Goal: Transaction & Acquisition: Book appointment/travel/reservation

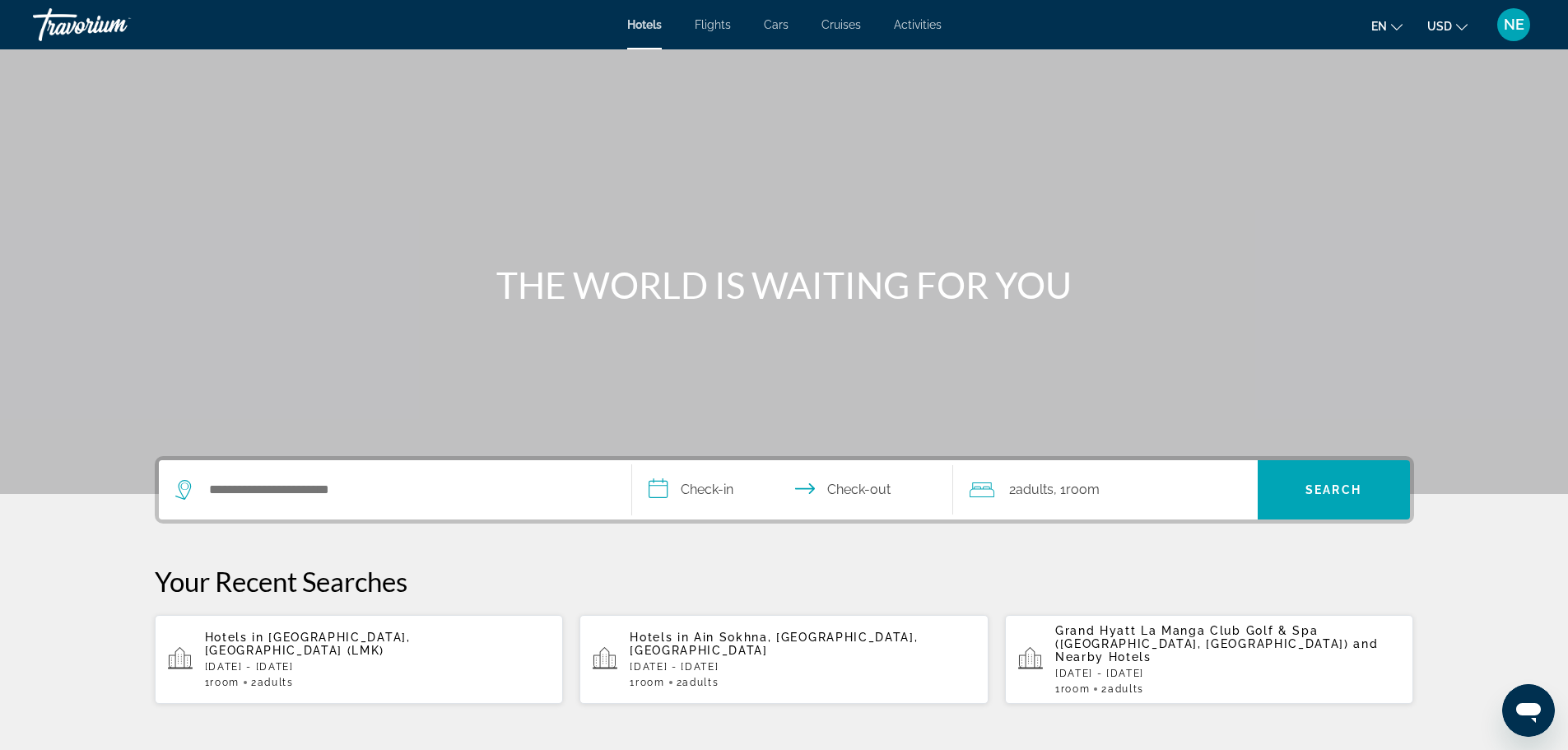
drag, startPoint x: 1567, startPoint y: 201, endPoint x: 1561, endPoint y: 269, distance: 68.3
click at [1561, 269] on div "Main content" at bounding box center [784, 246] width 1568 height 493
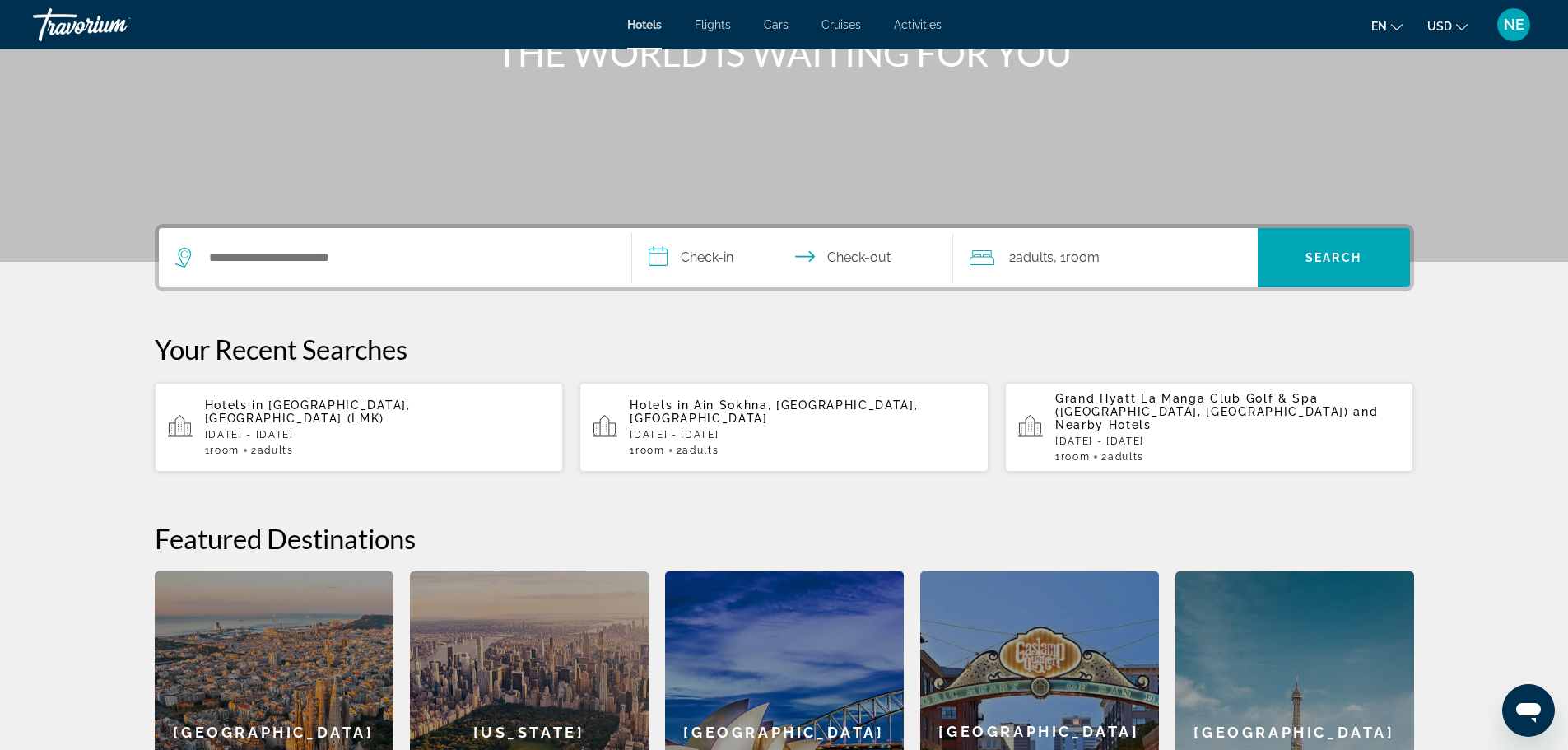
scroll to position [230, 0]
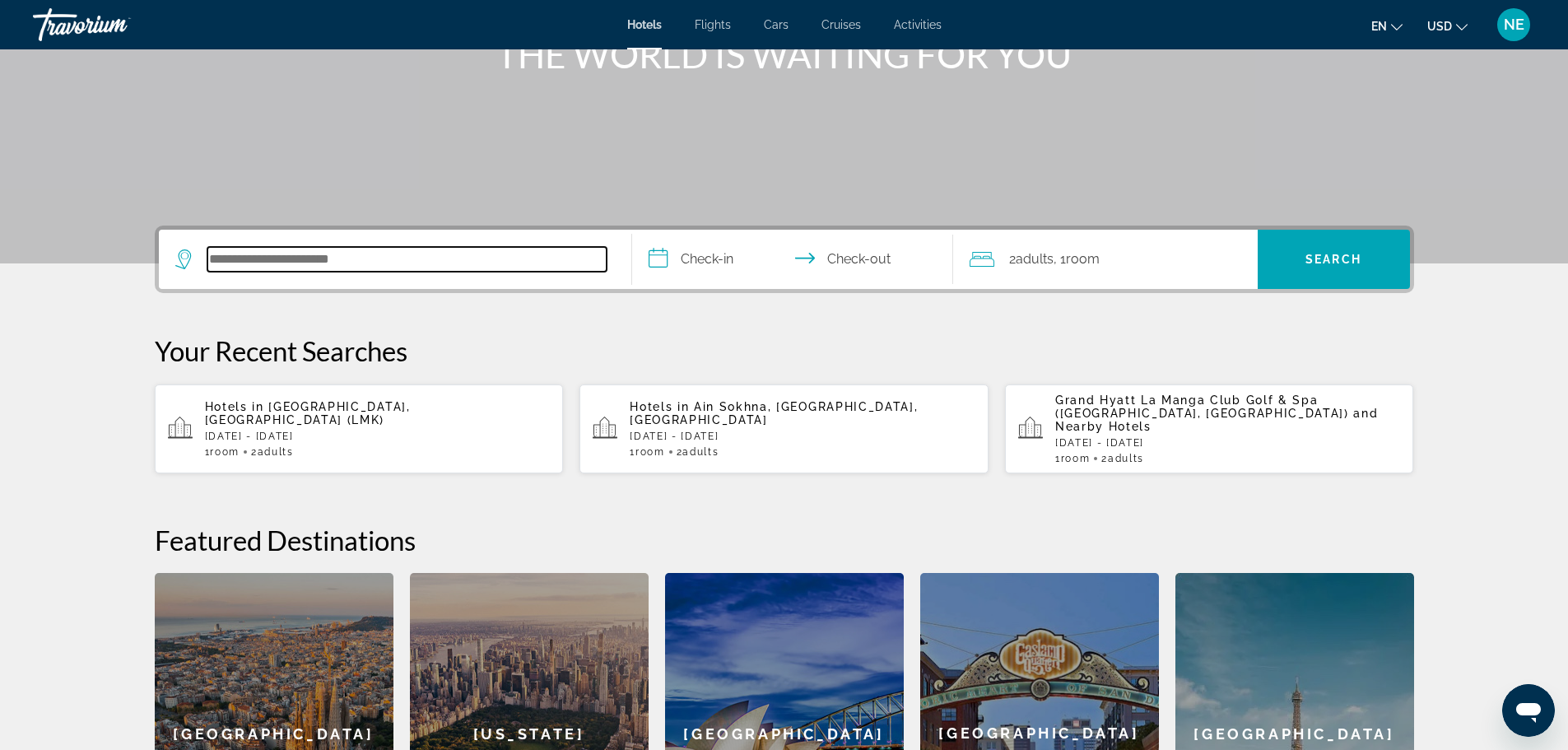
click at [280, 272] on input "Search hotel destination" at bounding box center [407, 259] width 399 height 25
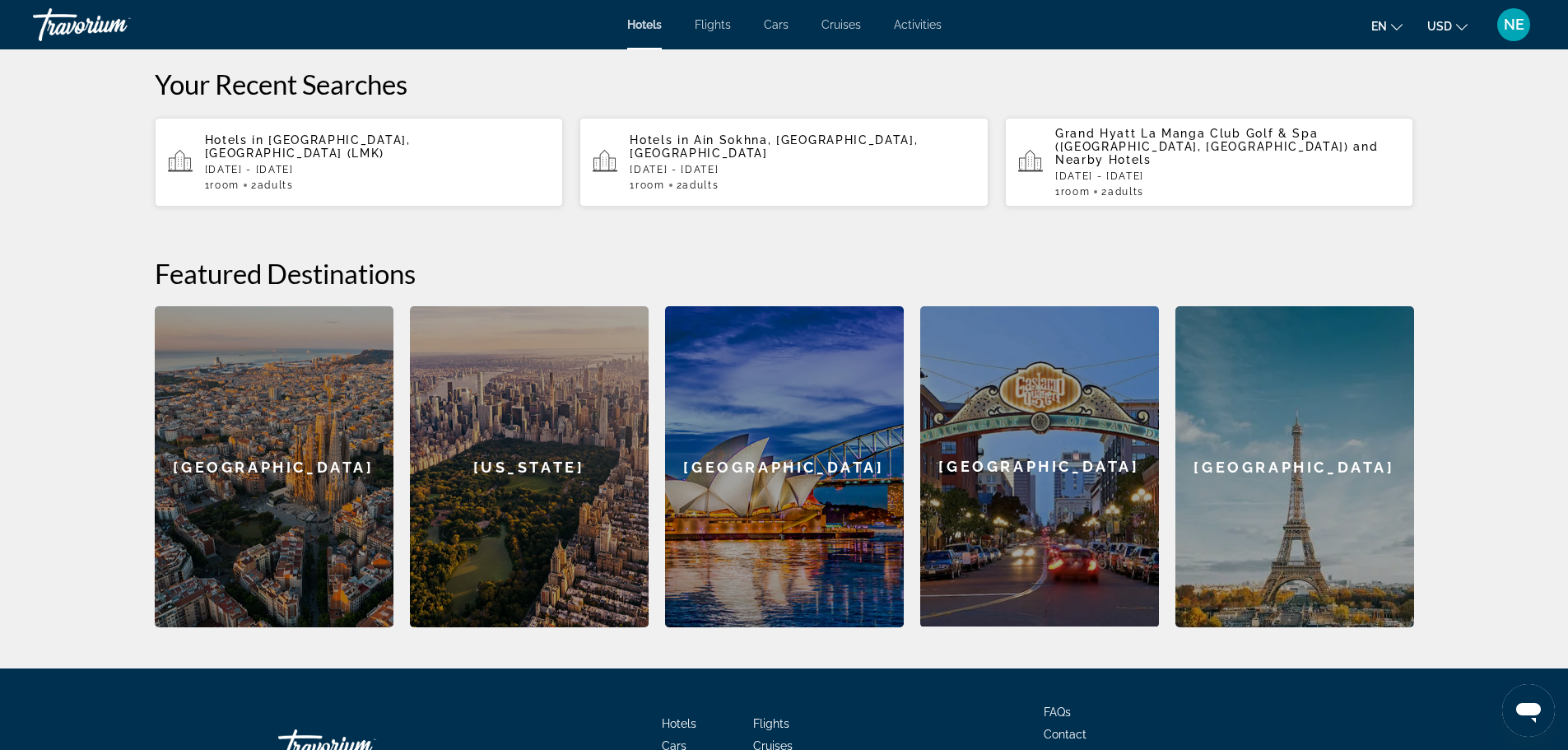
scroll to position [503, 0]
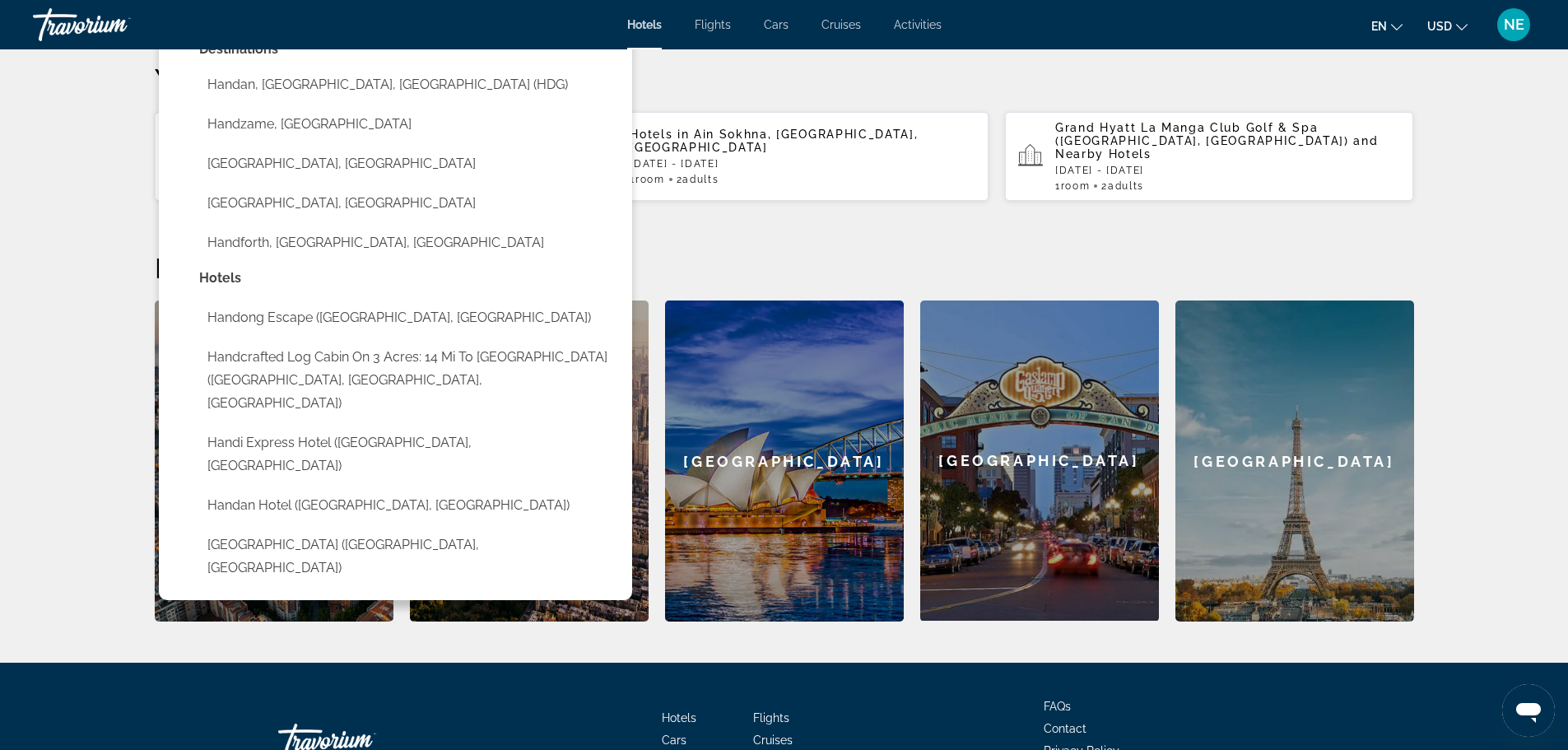
drag, startPoint x: 139, startPoint y: 103, endPoint x: 98, endPoint y: 111, distance: 41.8
paste input "**********"
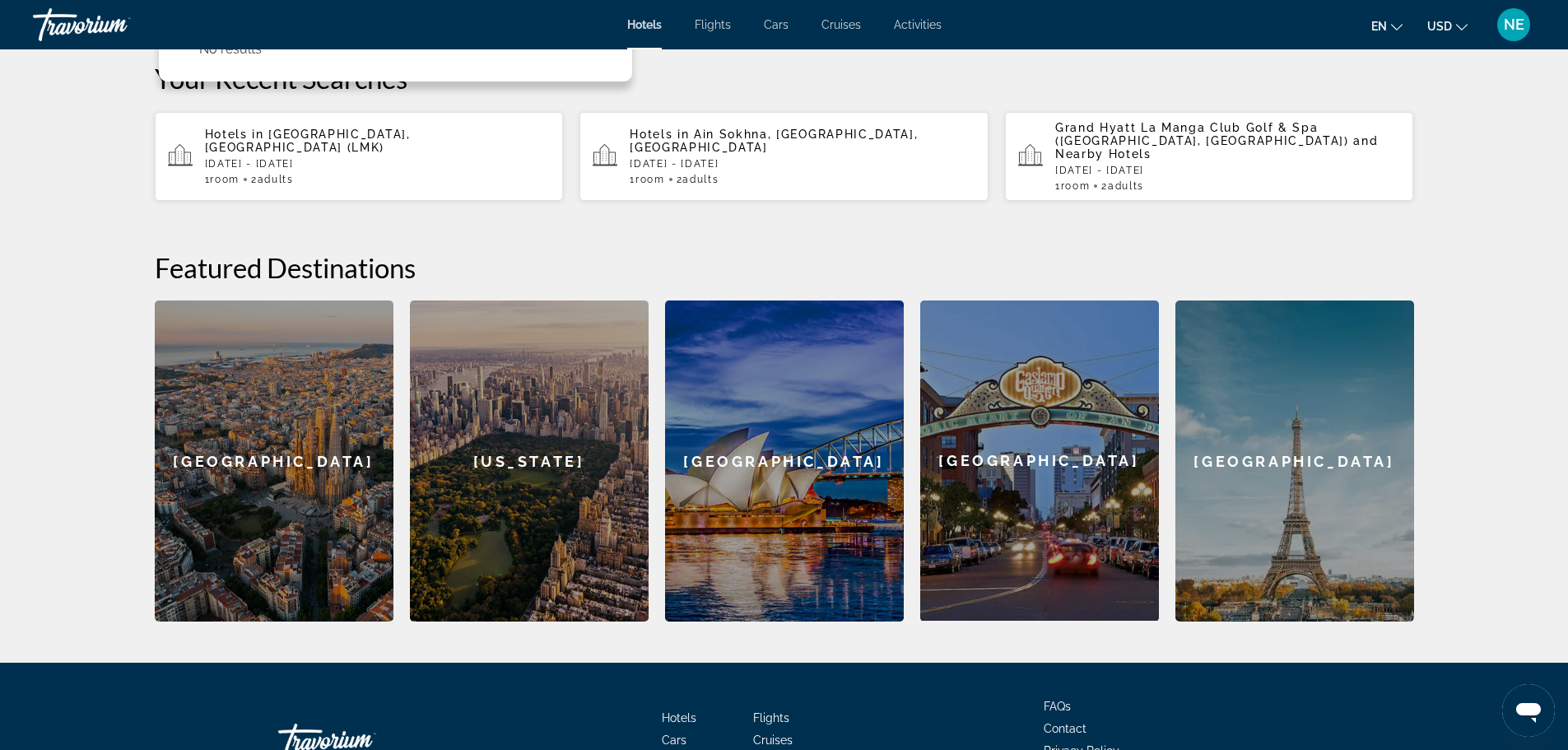
drag, startPoint x: 333, startPoint y: 108, endPoint x: 32, endPoint y: 128, distance: 301.7
click at [121, 128] on div "**********" at bounding box center [784, 286] width 1325 height 668
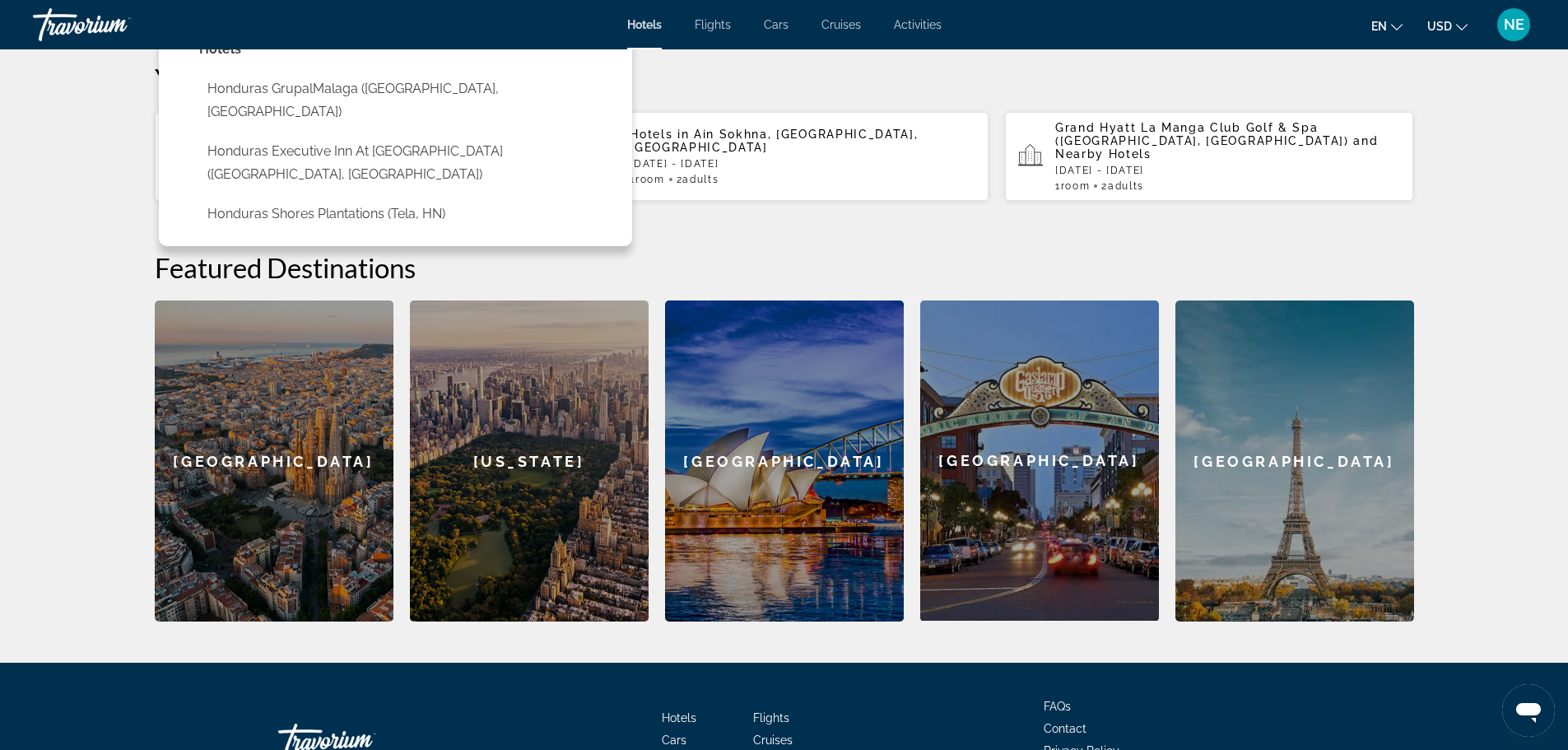
type input "********"
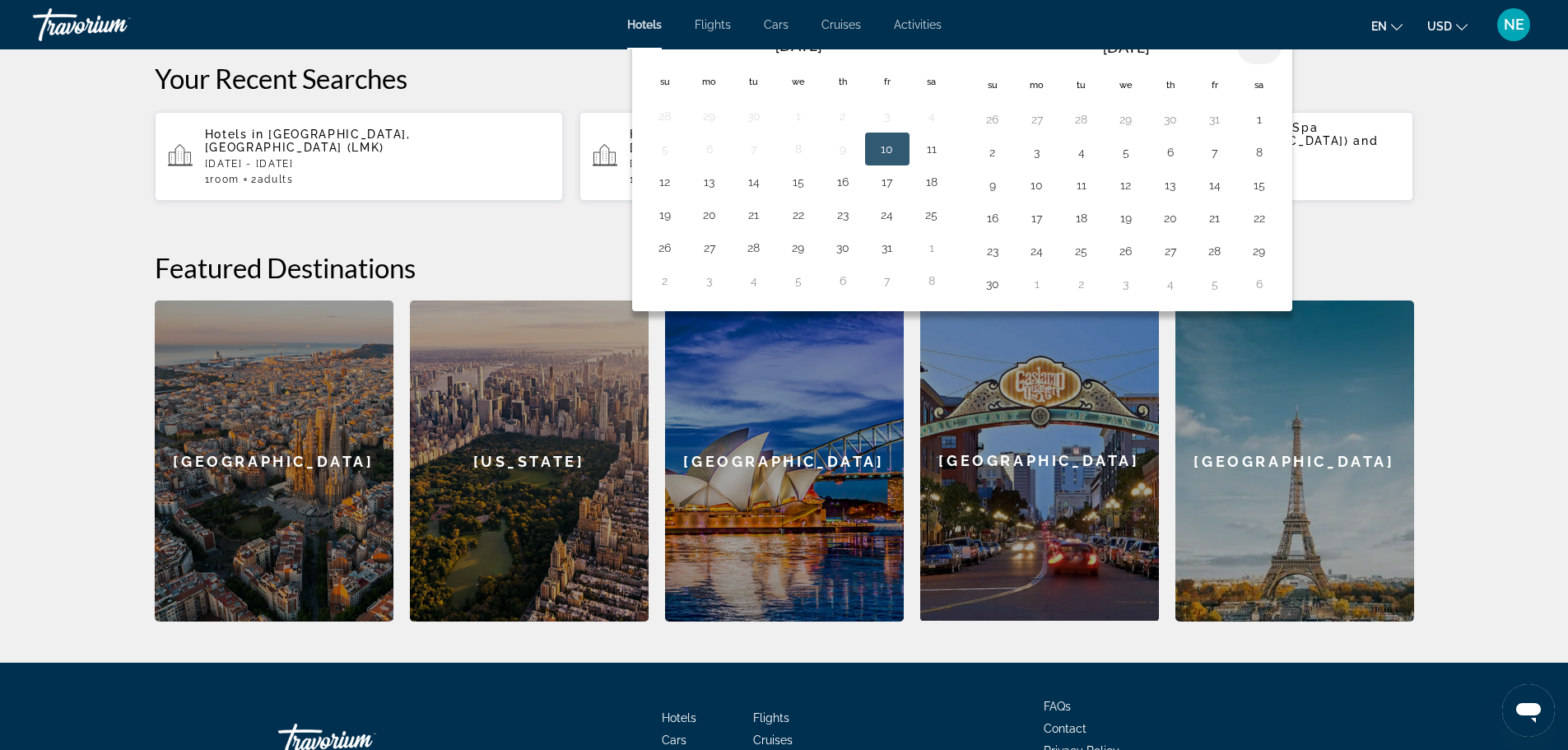
click at [1281, 64] on th "Next month" at bounding box center [1260, 46] width 44 height 36
click at [991, 164] on button "4" at bounding box center [992, 152] width 27 height 23
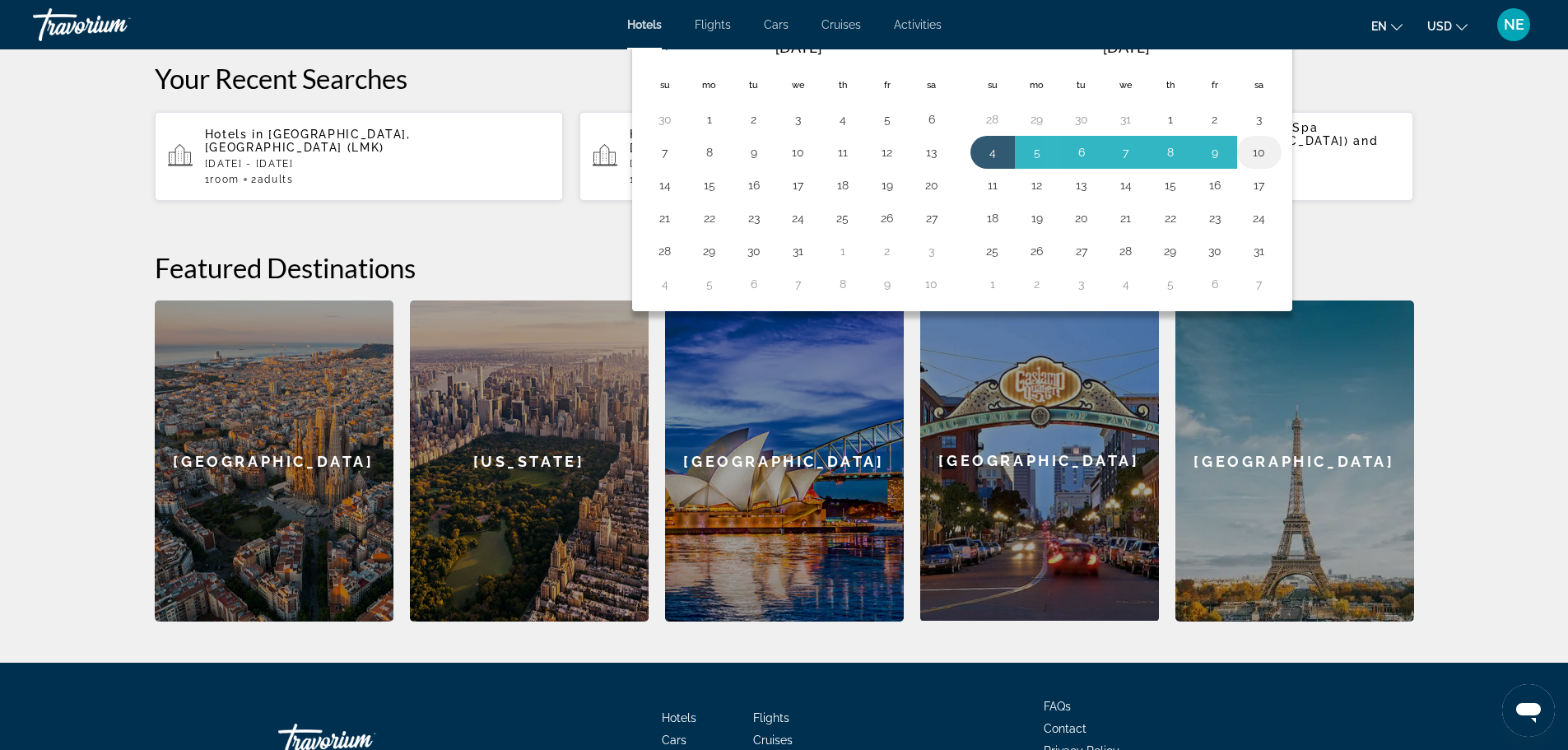
click at [1273, 164] on button "10" at bounding box center [1259, 152] width 27 height 23
type input "**********"
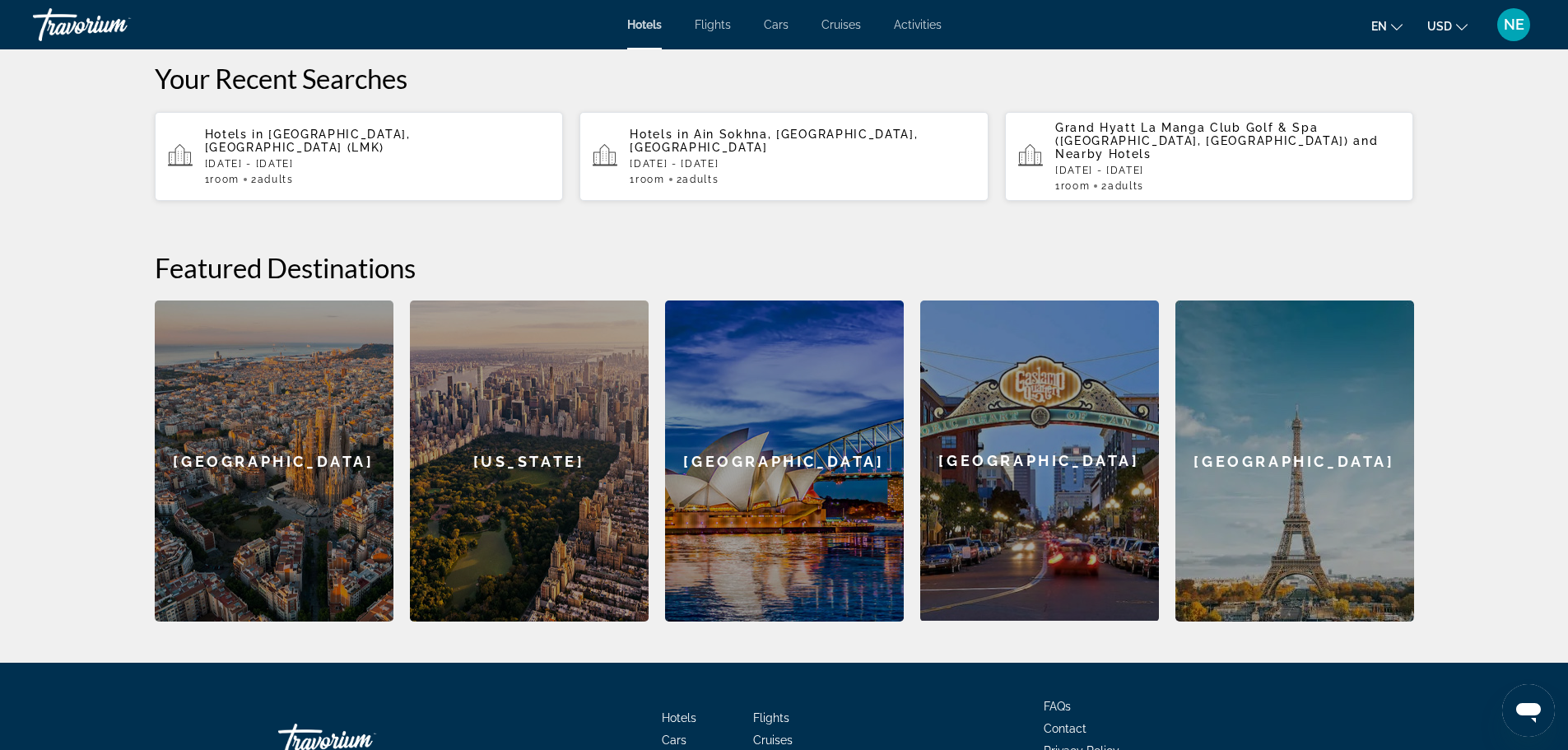
click at [1387, 72] on div "Minimum length of stay is 1 day All fields are required Children ages are requi…" at bounding box center [1332, 50] width 157 height 43
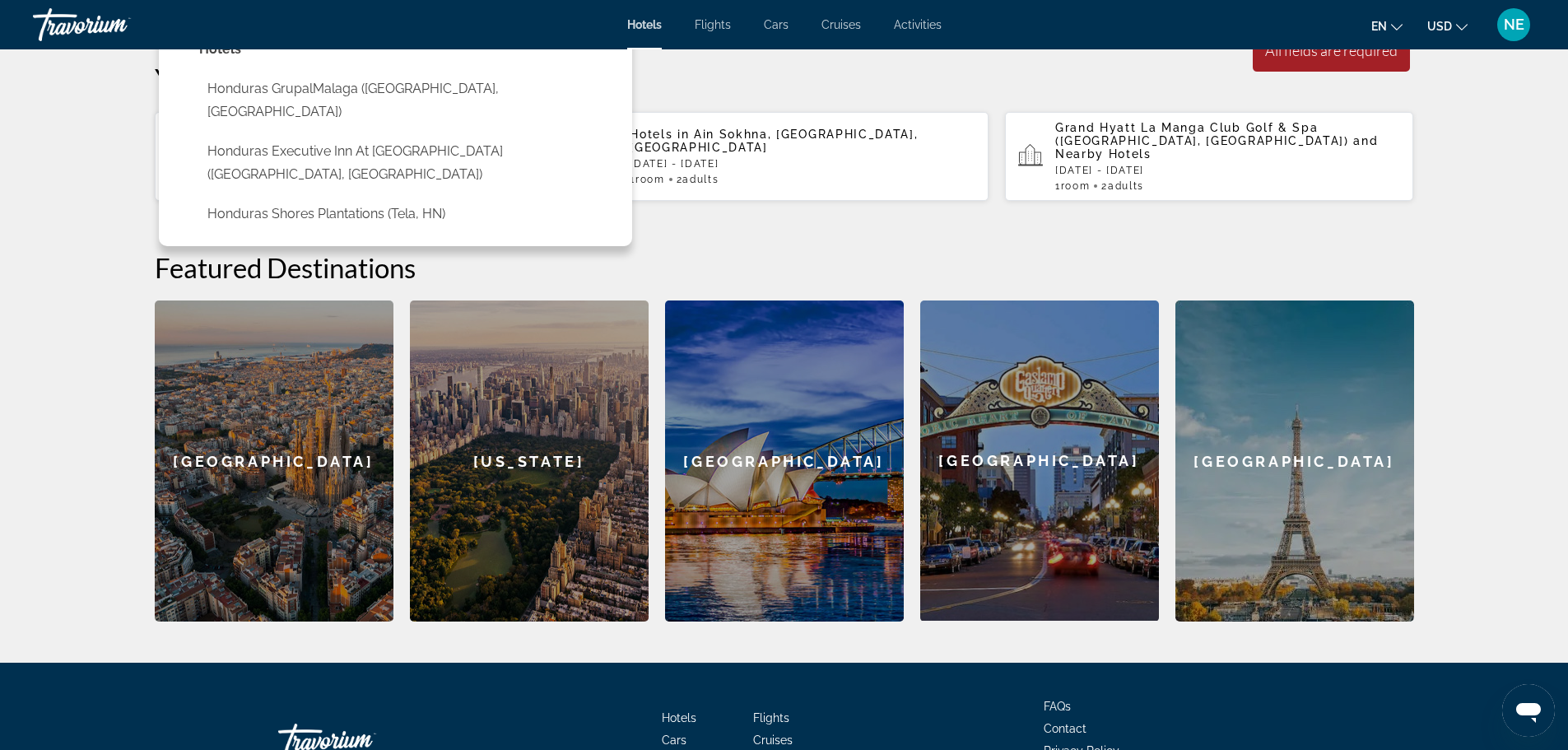
drag, startPoint x: 112, startPoint y: 105, endPoint x: 102, endPoint y: 106, distance: 10.0
type input "********"
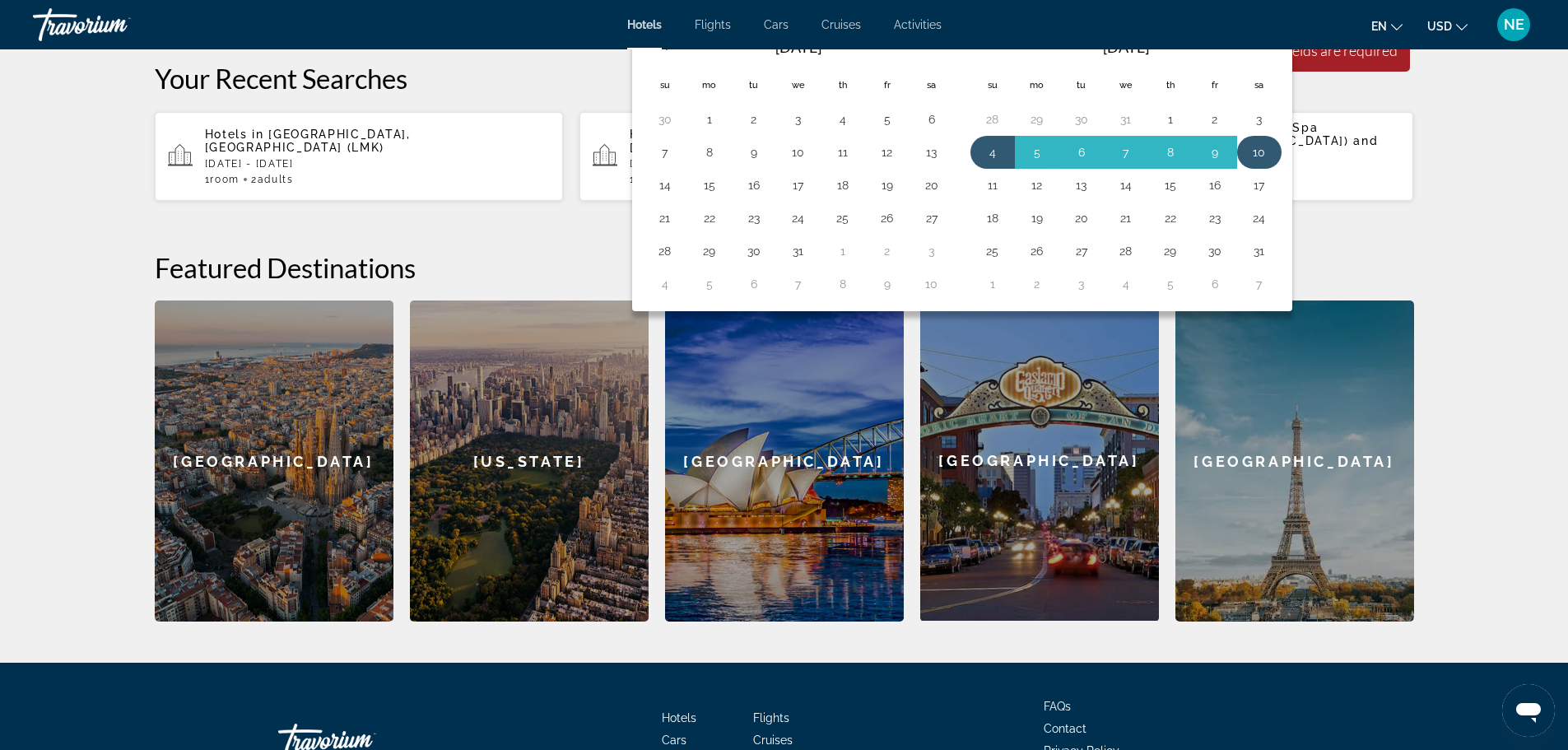
click at [1273, 164] on button "10" at bounding box center [1259, 152] width 27 height 23
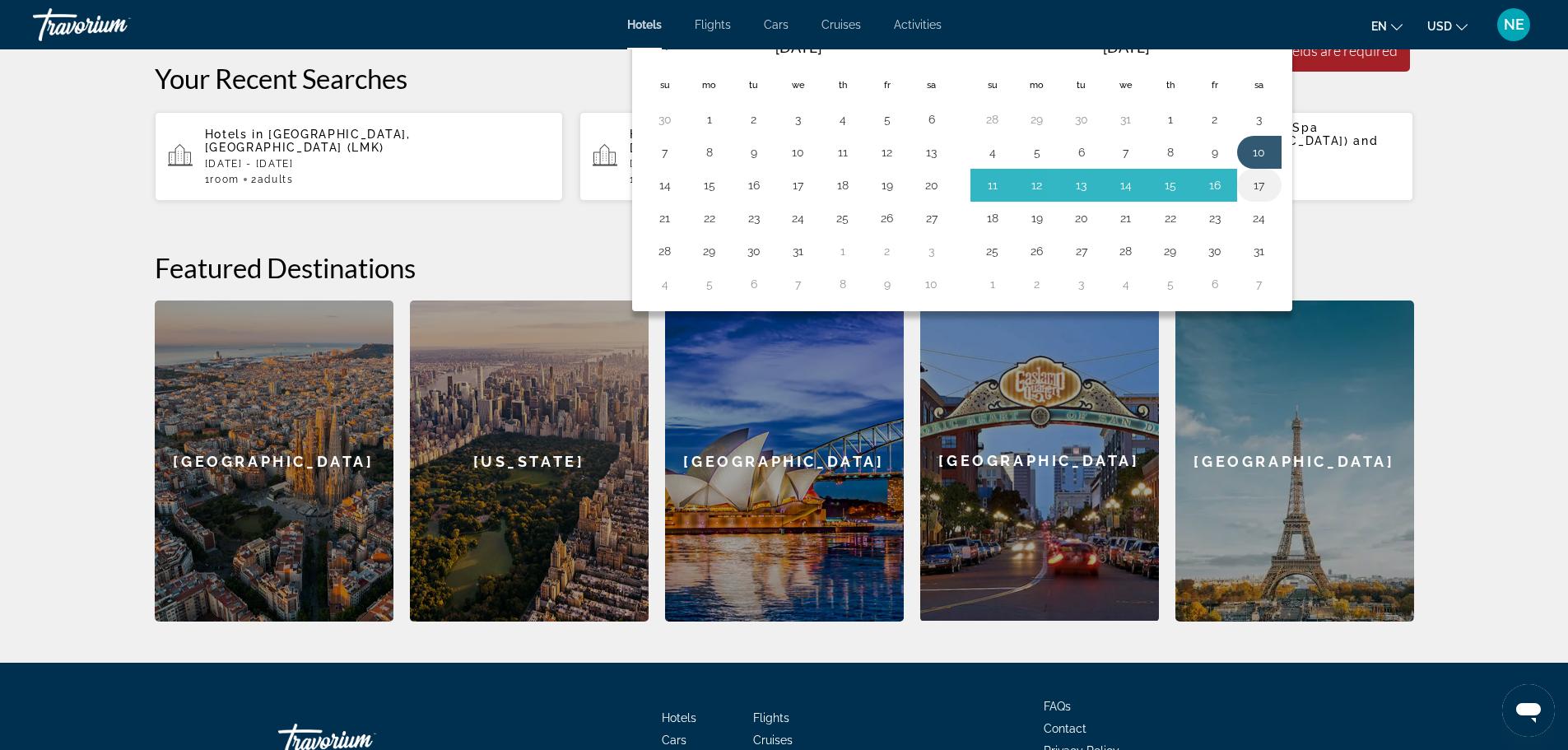
click at [1273, 197] on button "17" at bounding box center [1259, 185] width 27 height 23
type input "**********"
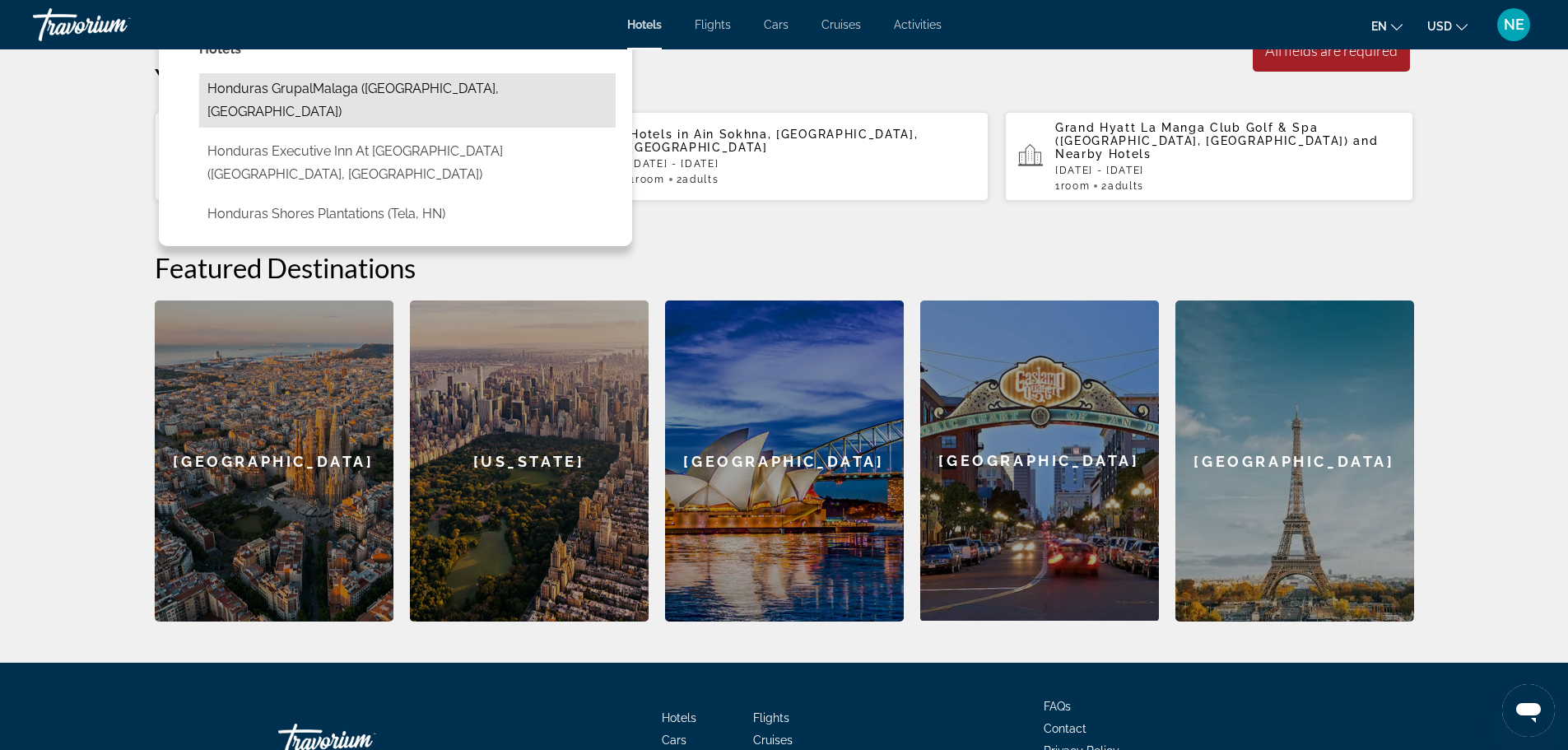
click at [212, 127] on button "Honduras GrupalMalaga ([GEOGRAPHIC_DATA], [GEOGRAPHIC_DATA])" at bounding box center [407, 101] width 417 height 55
type input "**********"
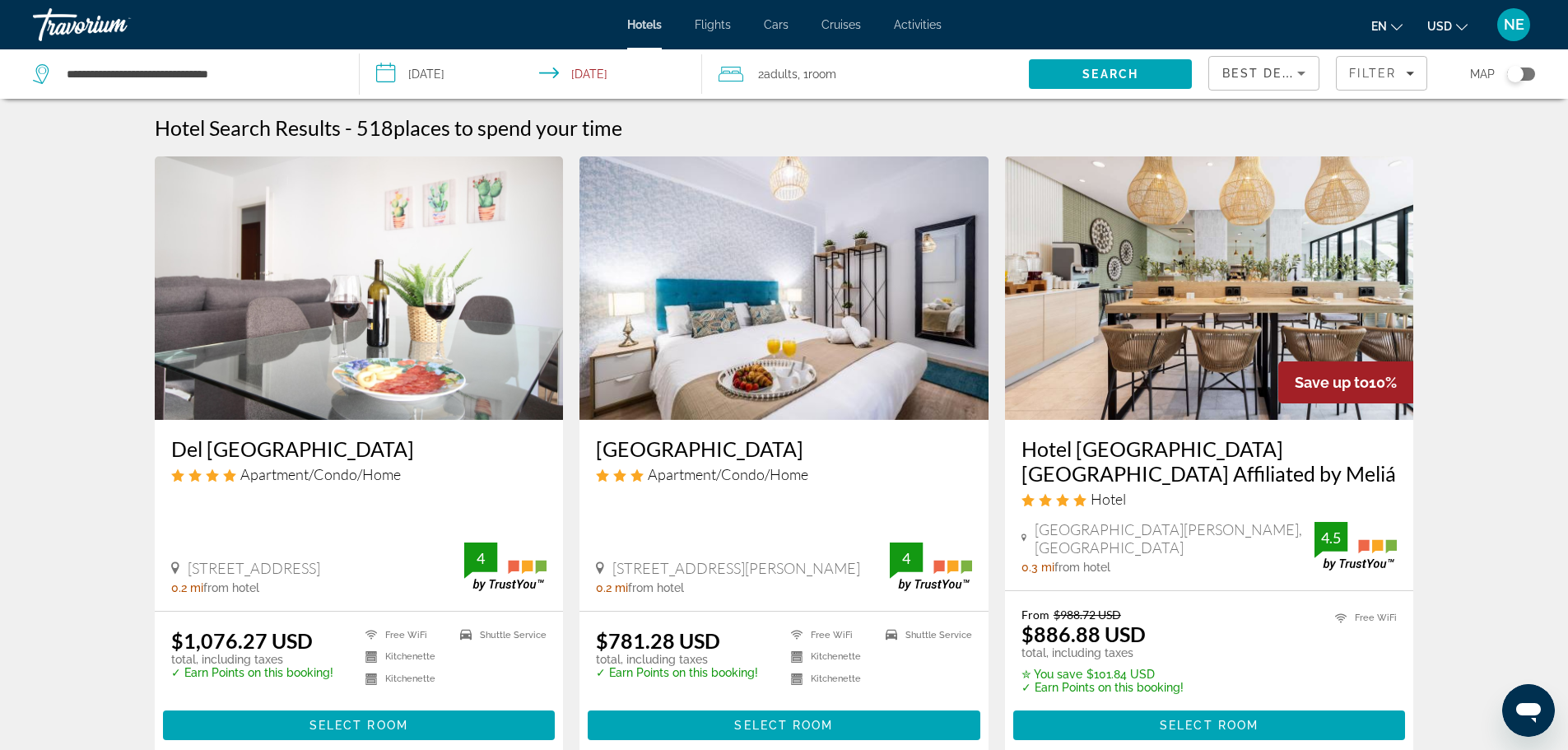
click at [1523, 80] on div "Toggle map" at bounding box center [1521, 74] width 28 height 13
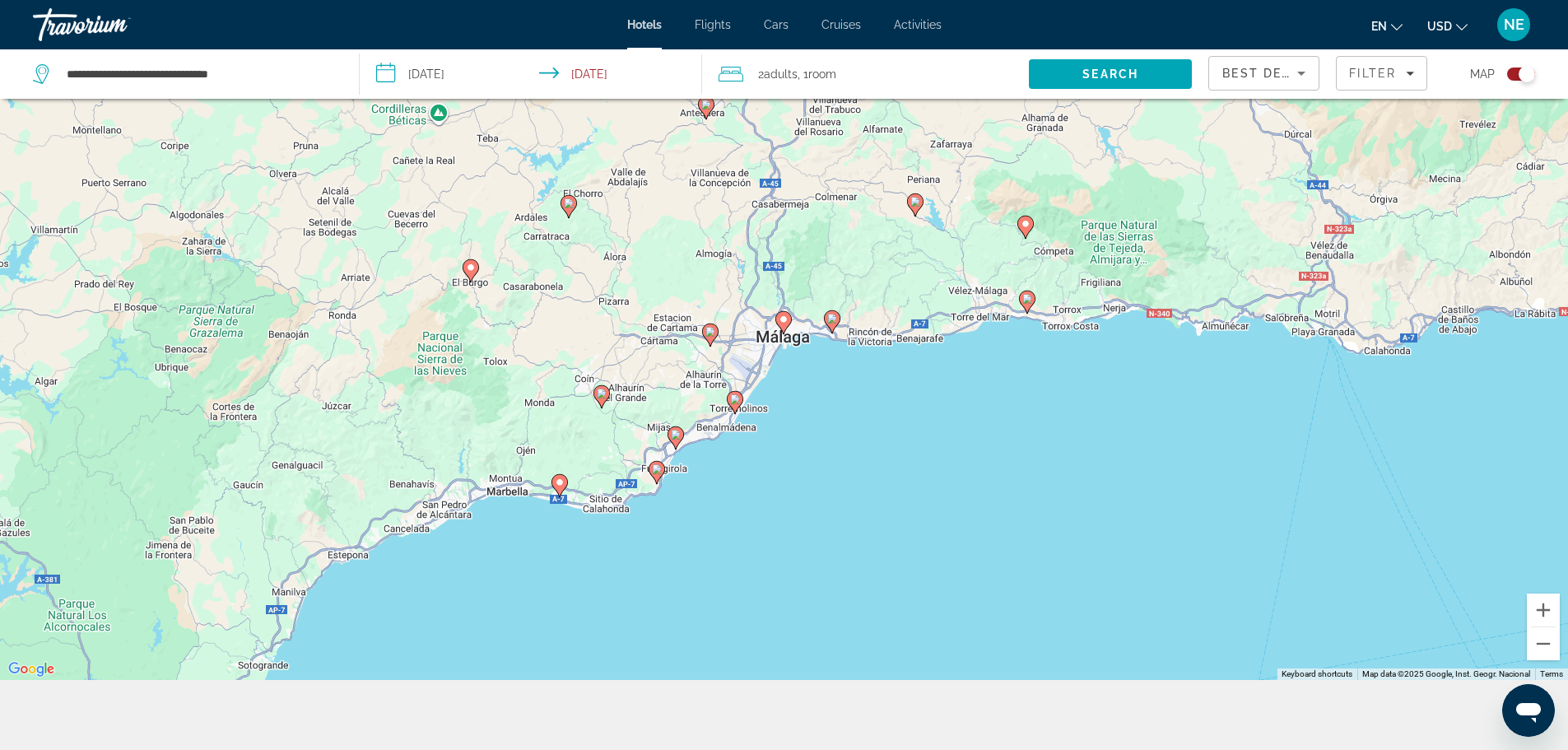
scroll to position [247, 0]
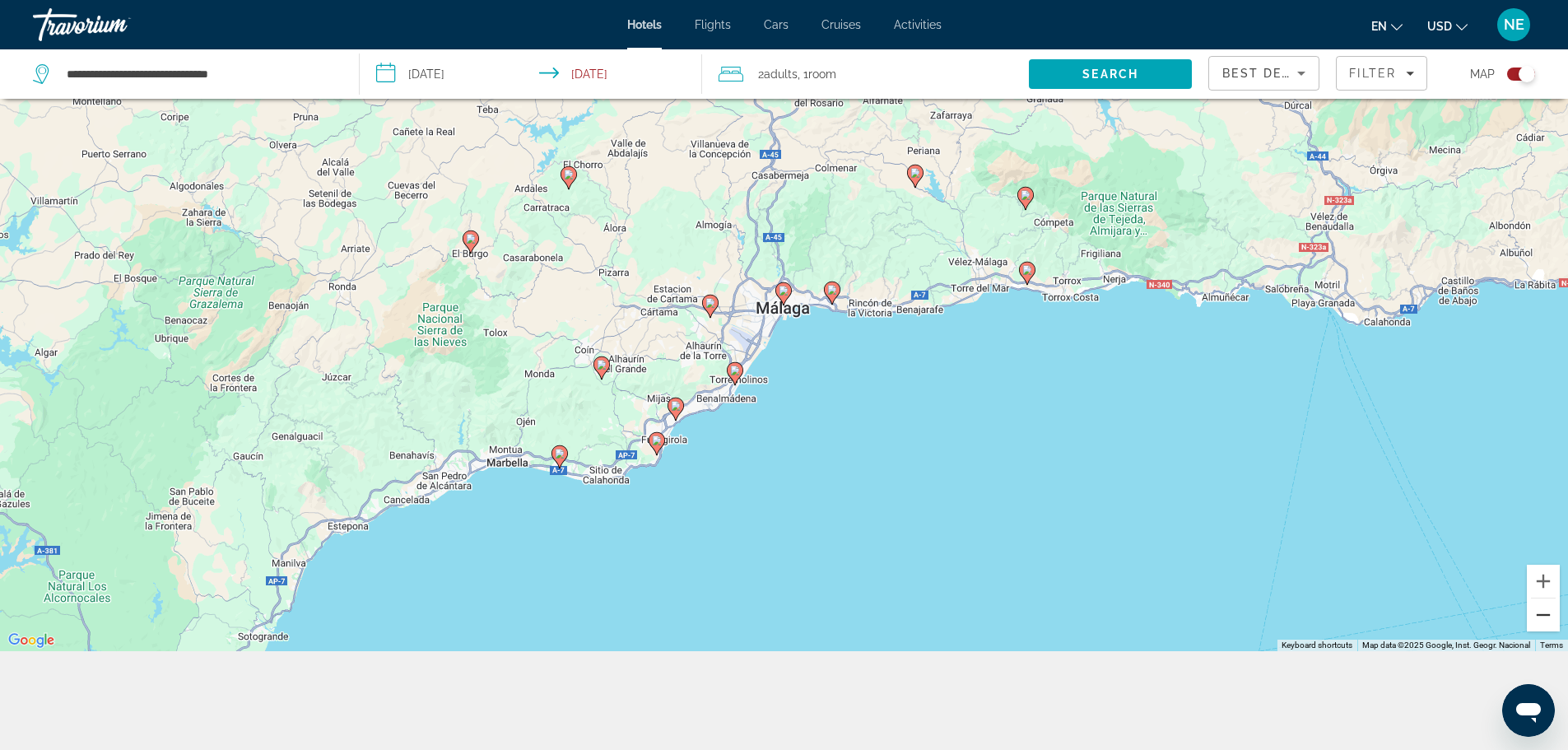
click at [1544, 599] on button "Zoom out" at bounding box center [1543, 615] width 33 height 32
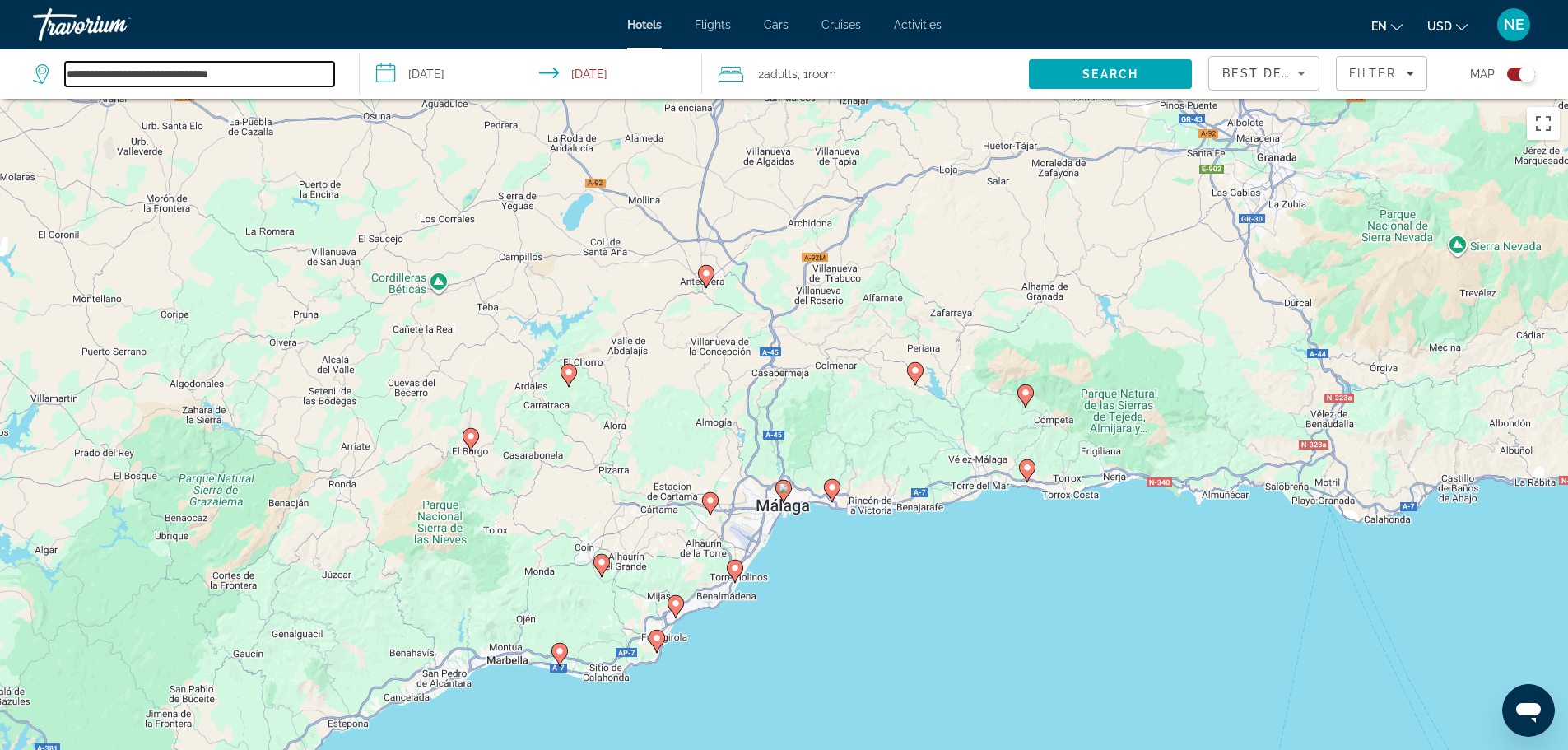
click at [308, 86] on input "**********" at bounding box center [199, 74] width 269 height 25
drag, startPoint x: 143, startPoint y: 93, endPoint x: 381, endPoint y: 94, distance: 238.0
click at [381, 94] on div "**********" at bounding box center [784, 74] width 1568 height 50
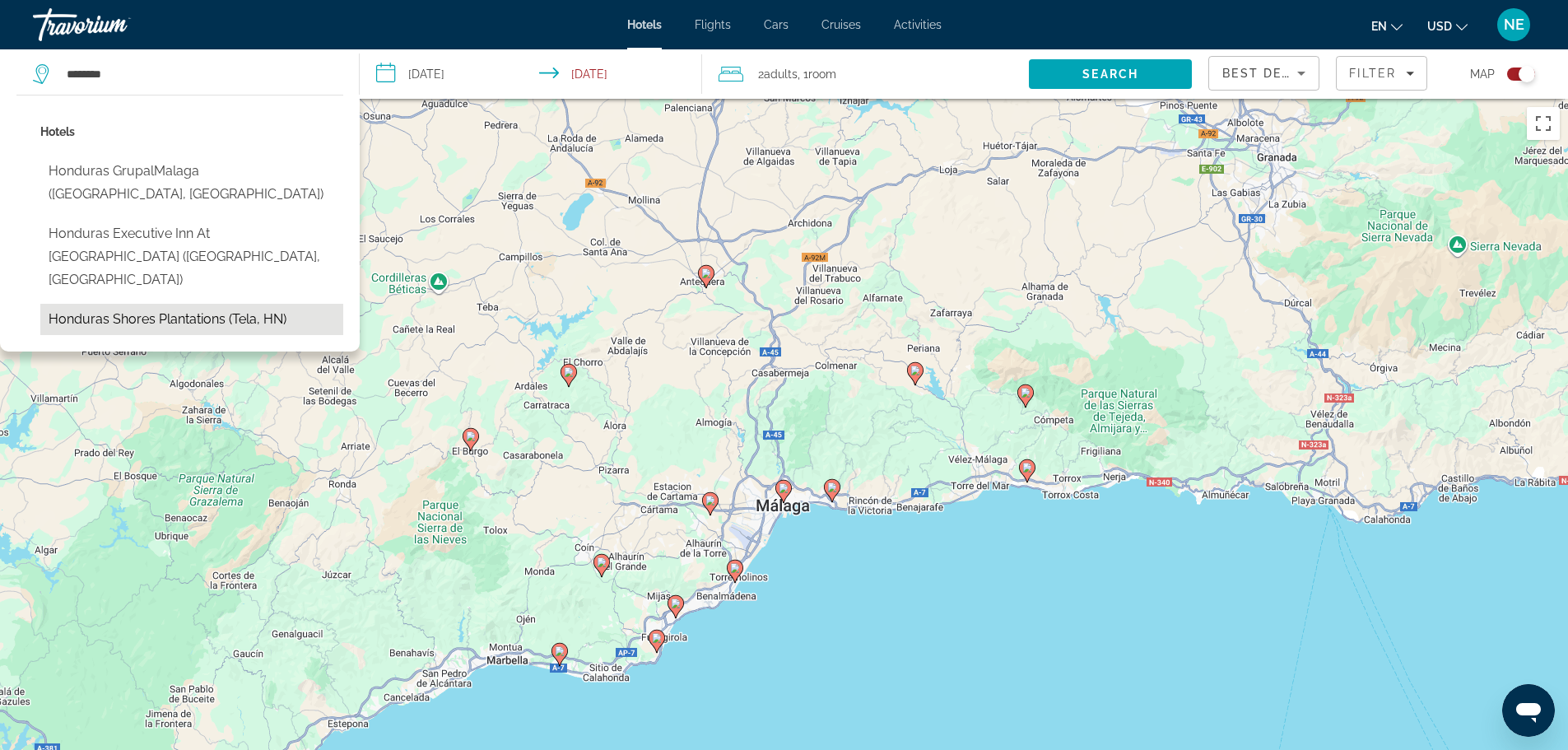
click at [78, 335] on button "Honduras Shores Plantations (Tela, HN)" at bounding box center [192, 319] width 303 height 32
type input "**********"
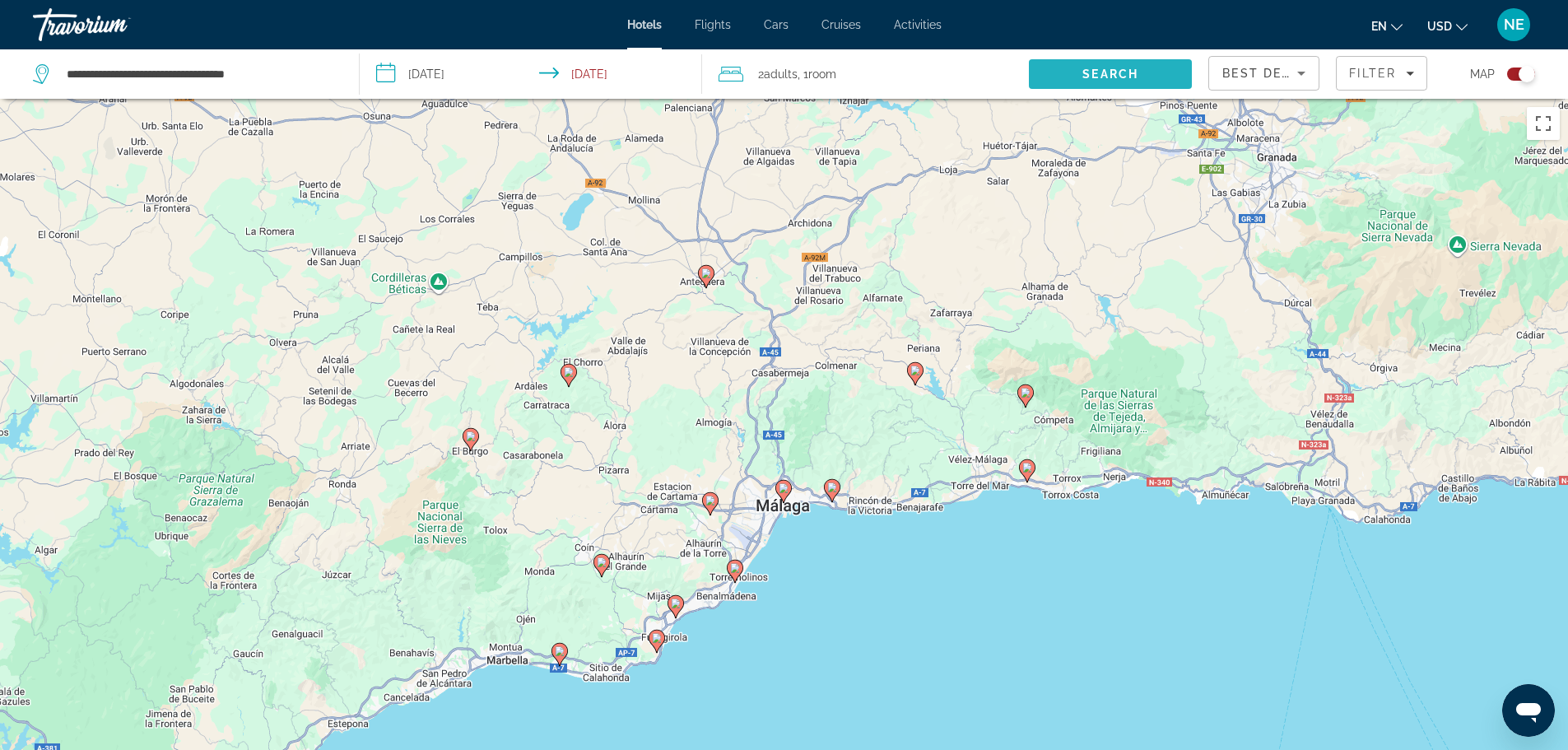
click at [1091, 80] on span "Search" at bounding box center [1110, 74] width 56 height 13
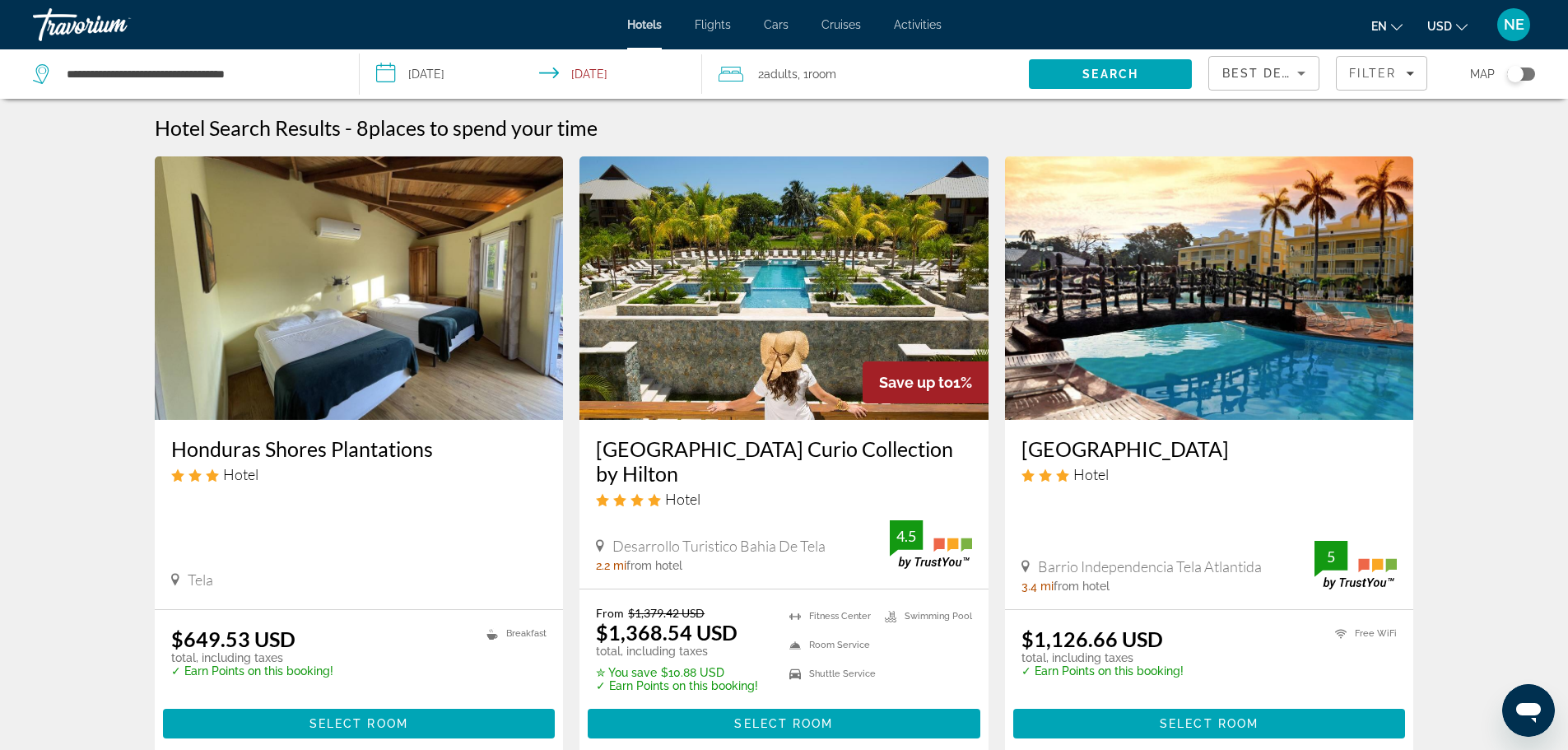
click at [1523, 80] on div "Toggle map" at bounding box center [1521, 74] width 28 height 13
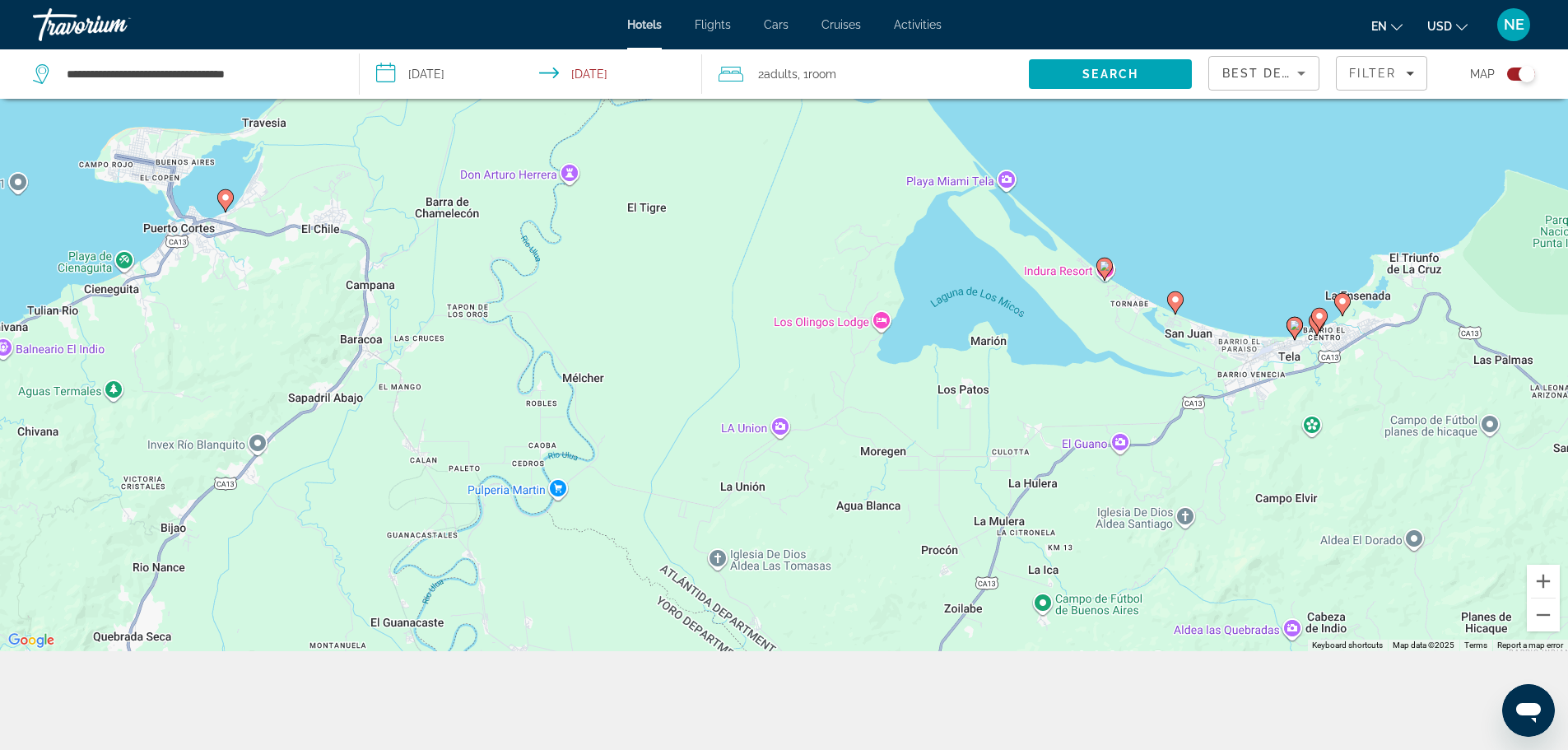
scroll to position [247, 0]
click at [1541, 599] on button "Zoom out" at bounding box center [1543, 615] width 33 height 32
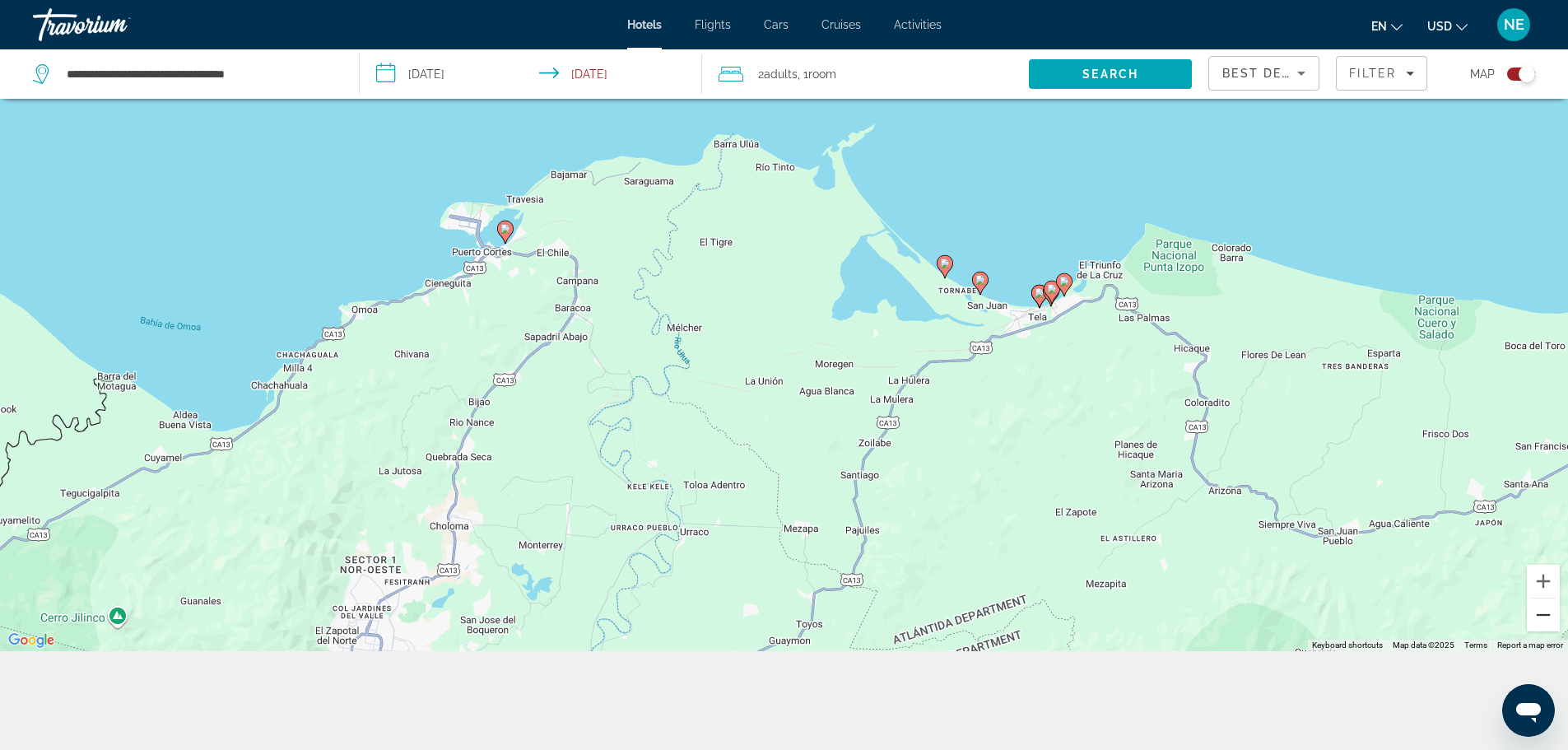
click at [1541, 599] on button "Zoom out" at bounding box center [1543, 615] width 33 height 32
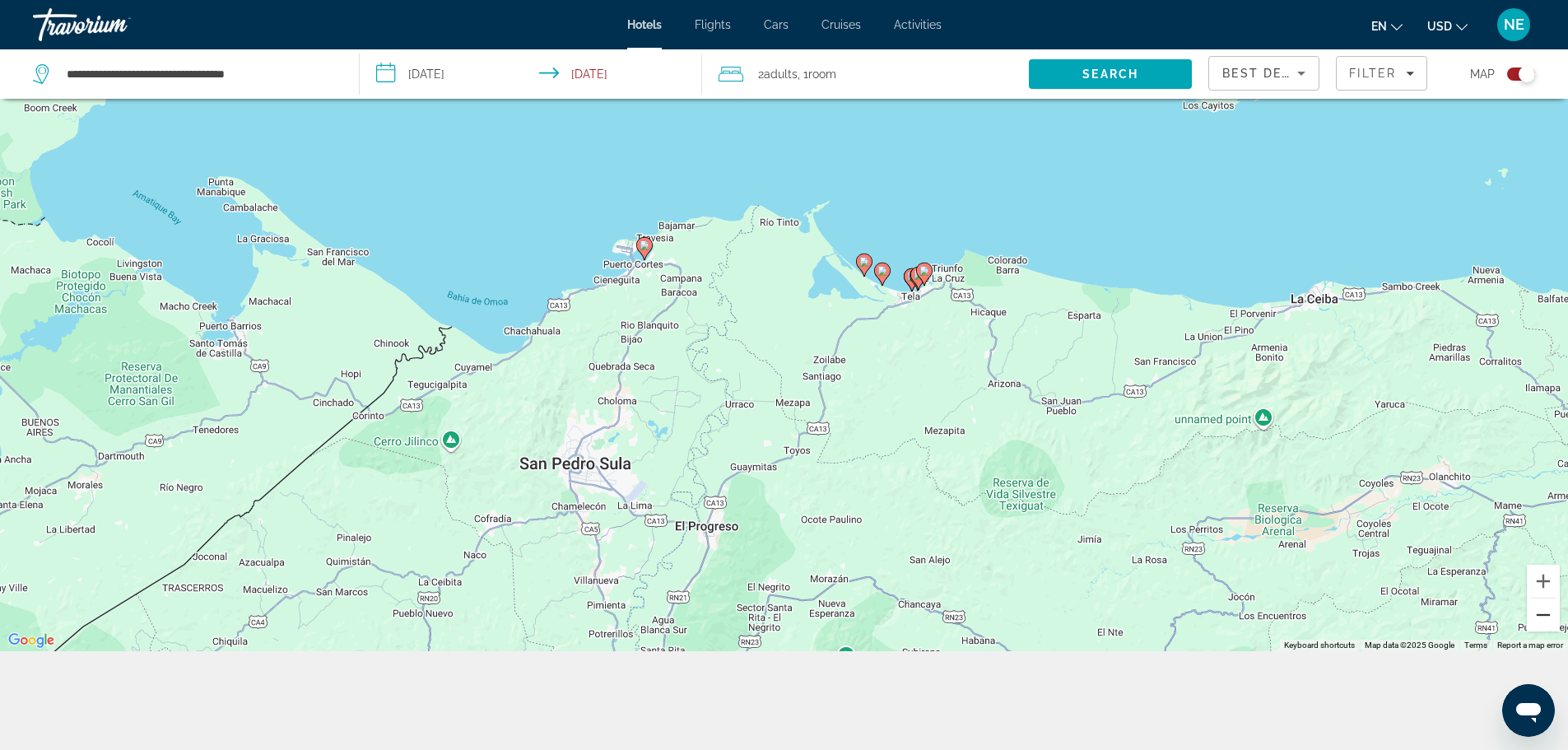
click at [1541, 599] on button "Zoom out" at bounding box center [1543, 615] width 33 height 32
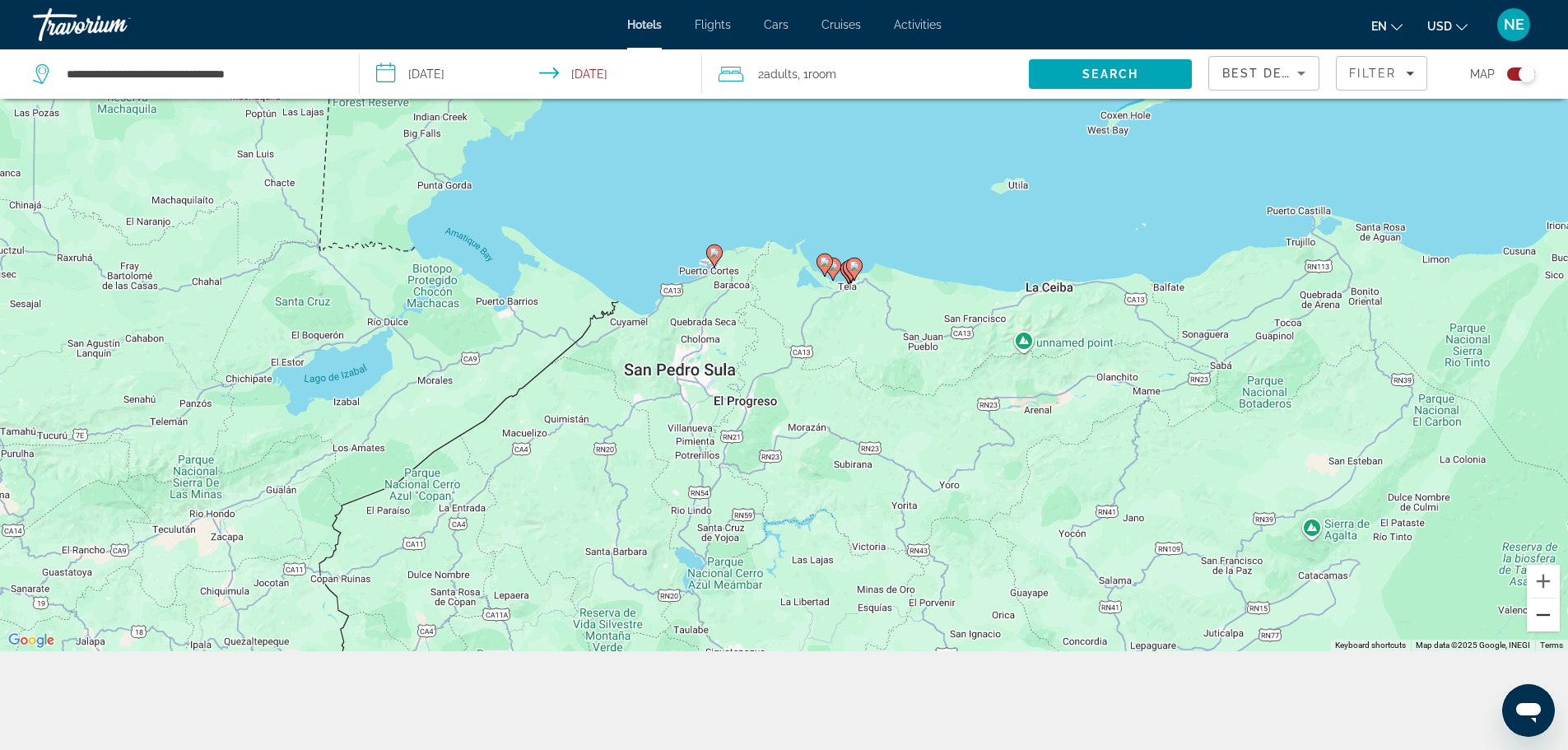
click at [1541, 599] on button "Zoom out" at bounding box center [1543, 615] width 33 height 32
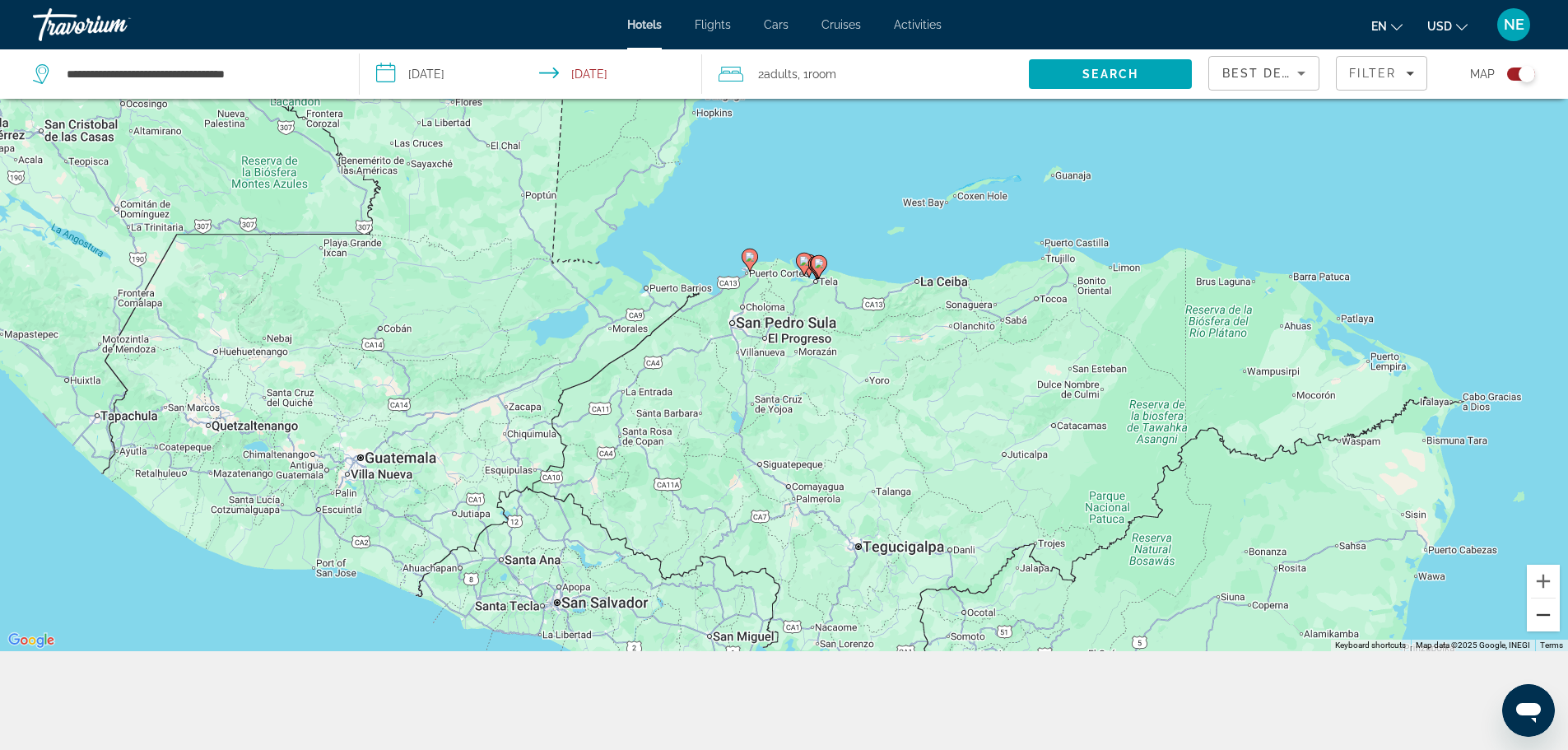
click at [1541, 599] on button "Zoom out" at bounding box center [1543, 615] width 33 height 32
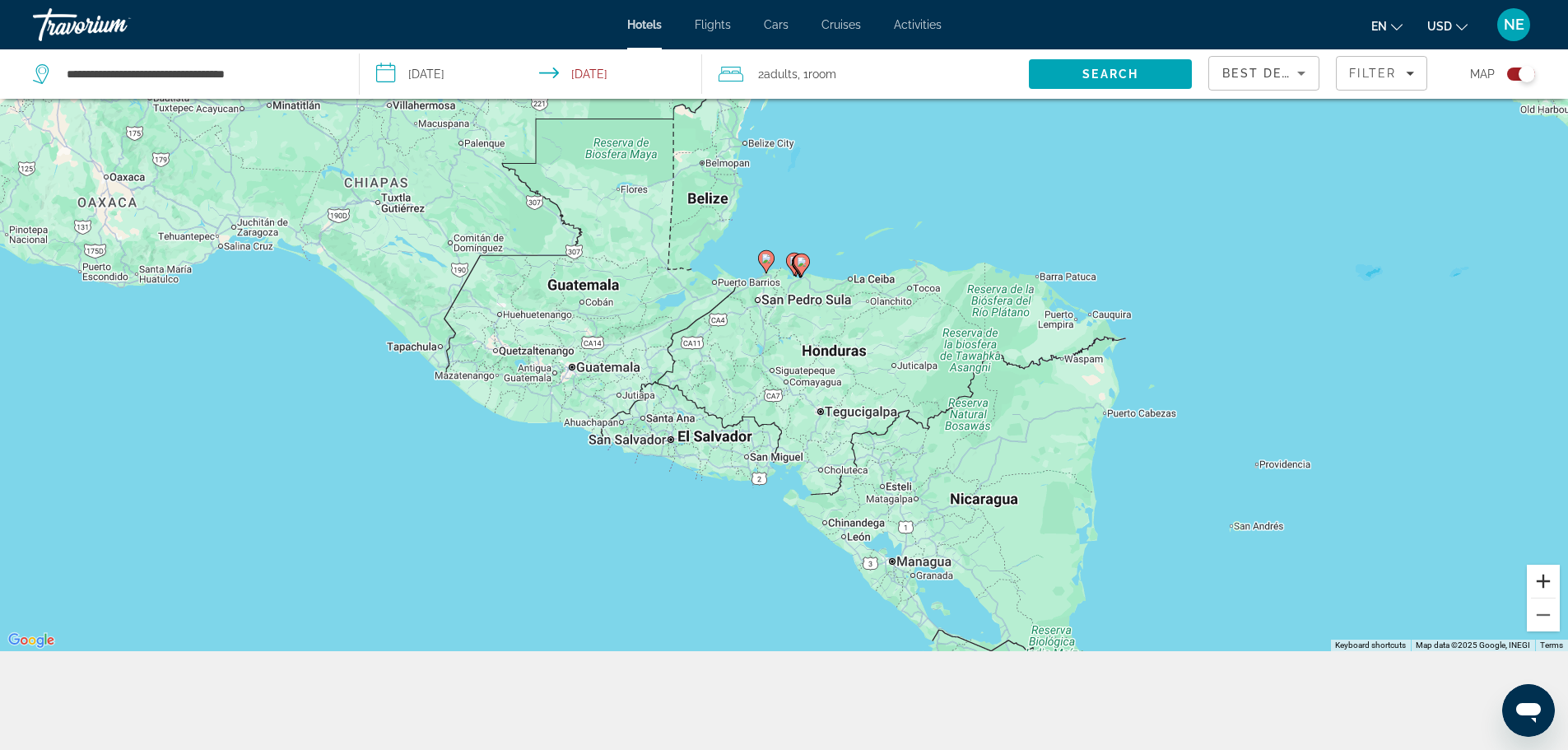
click at [1541, 564] on button "Zoom in" at bounding box center [1543, 581] width 33 height 32
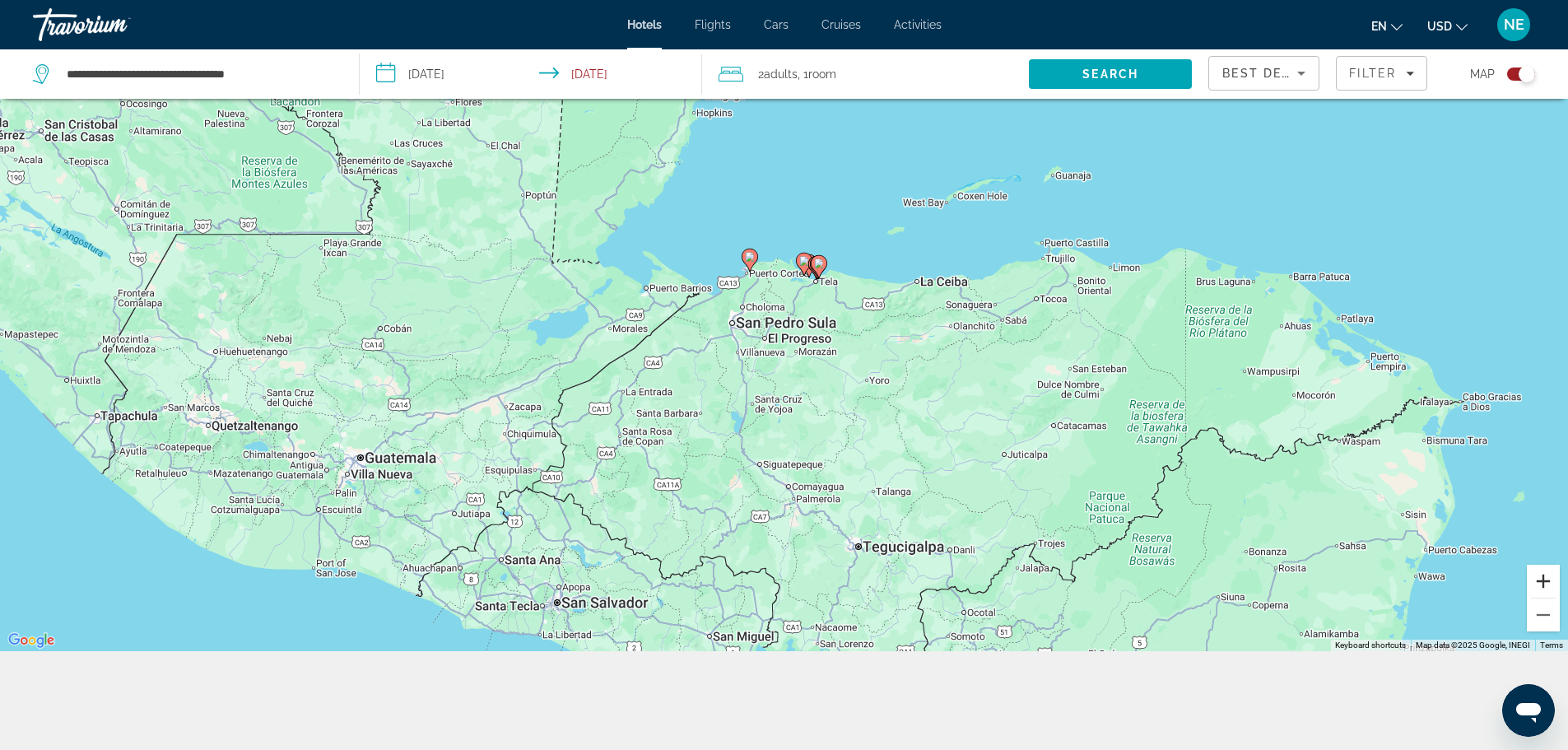
click at [1541, 564] on button "Zoom in" at bounding box center [1543, 581] width 33 height 32
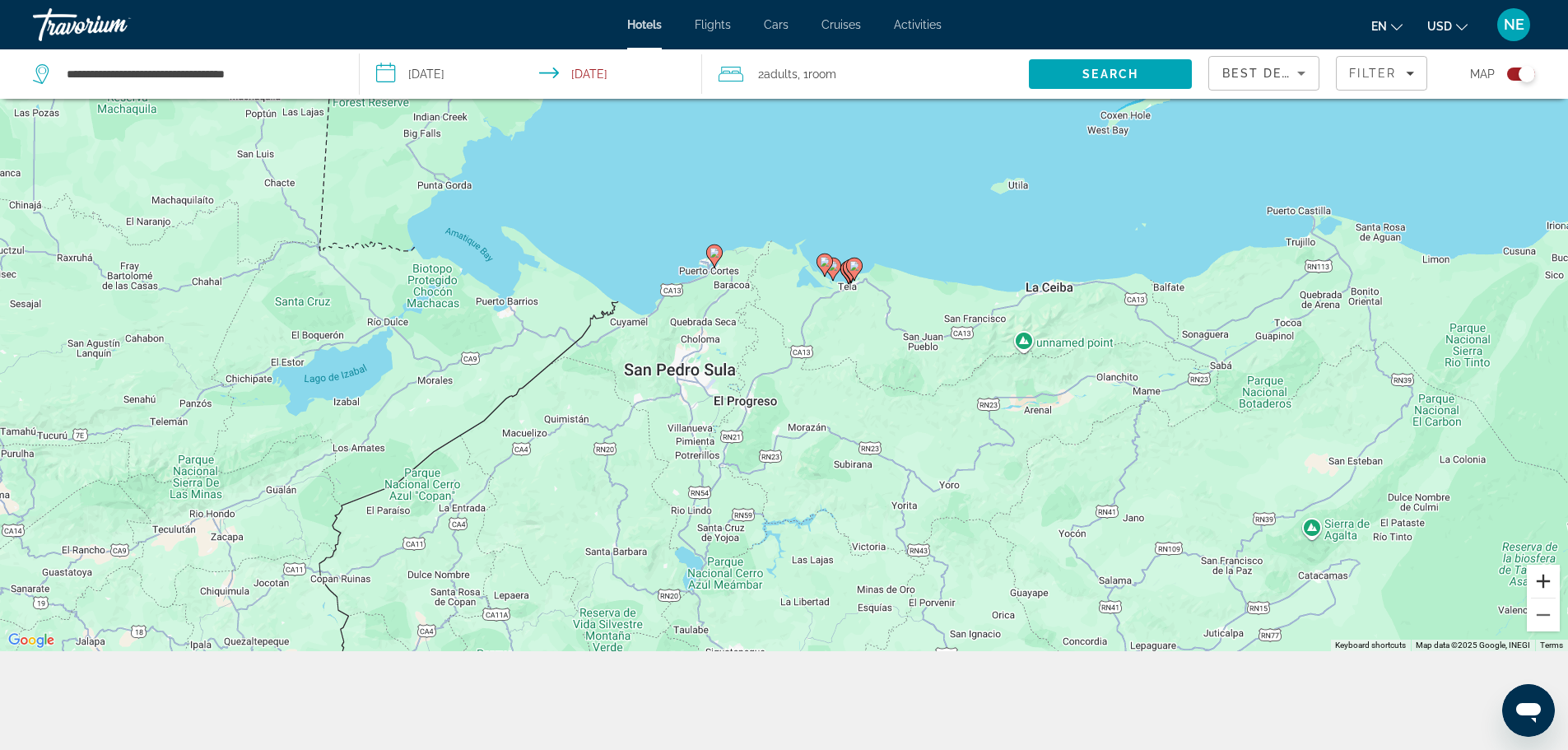
click at [1547, 564] on button "Zoom in" at bounding box center [1543, 581] width 33 height 32
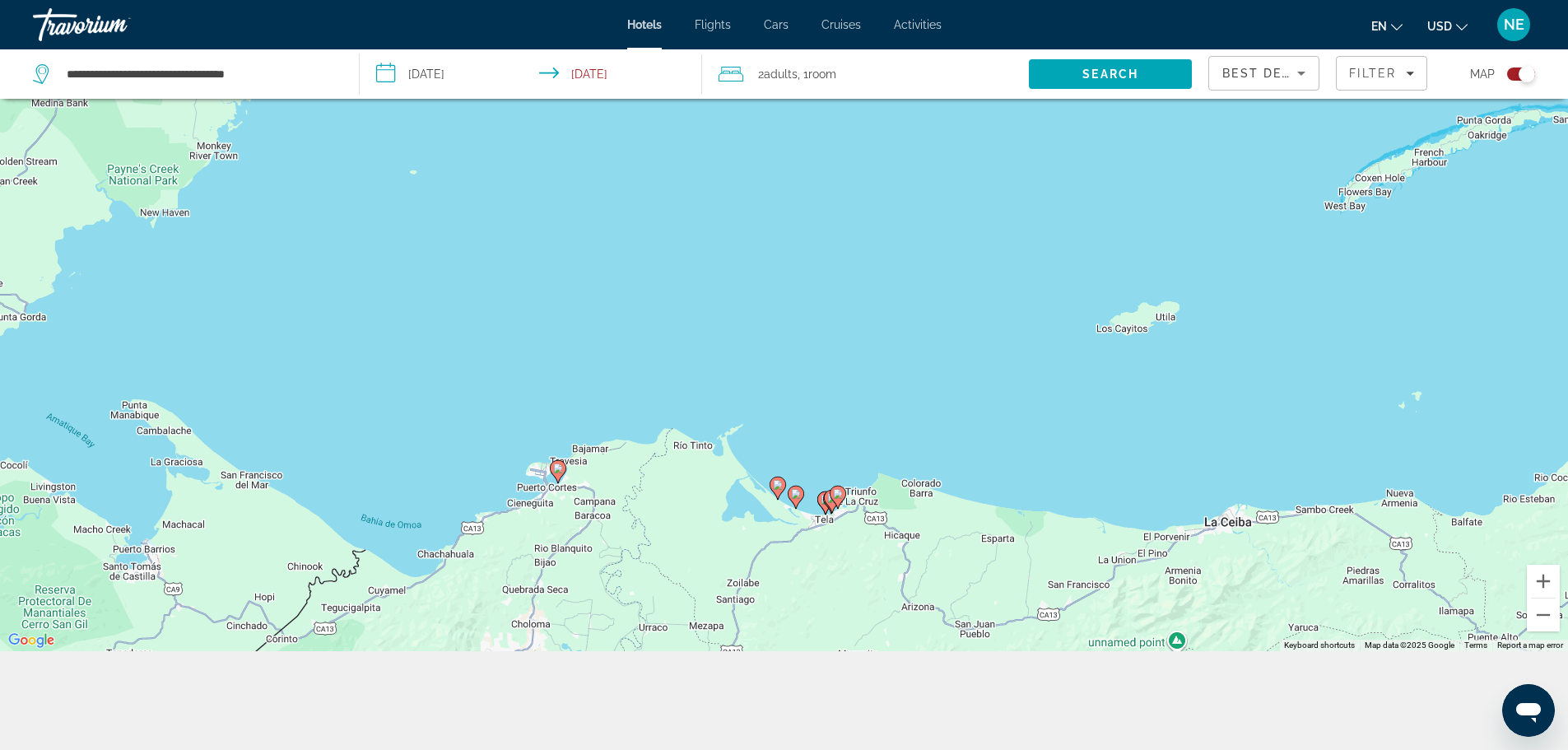
drag, startPoint x: 1328, startPoint y: 348, endPoint x: 1242, endPoint y: 575, distance: 242.7
click at [1242, 575] on div "To activate drag with keyboard, press Alt + Enter. Once in keyboard drag state,…" at bounding box center [784, 276] width 1568 height 750
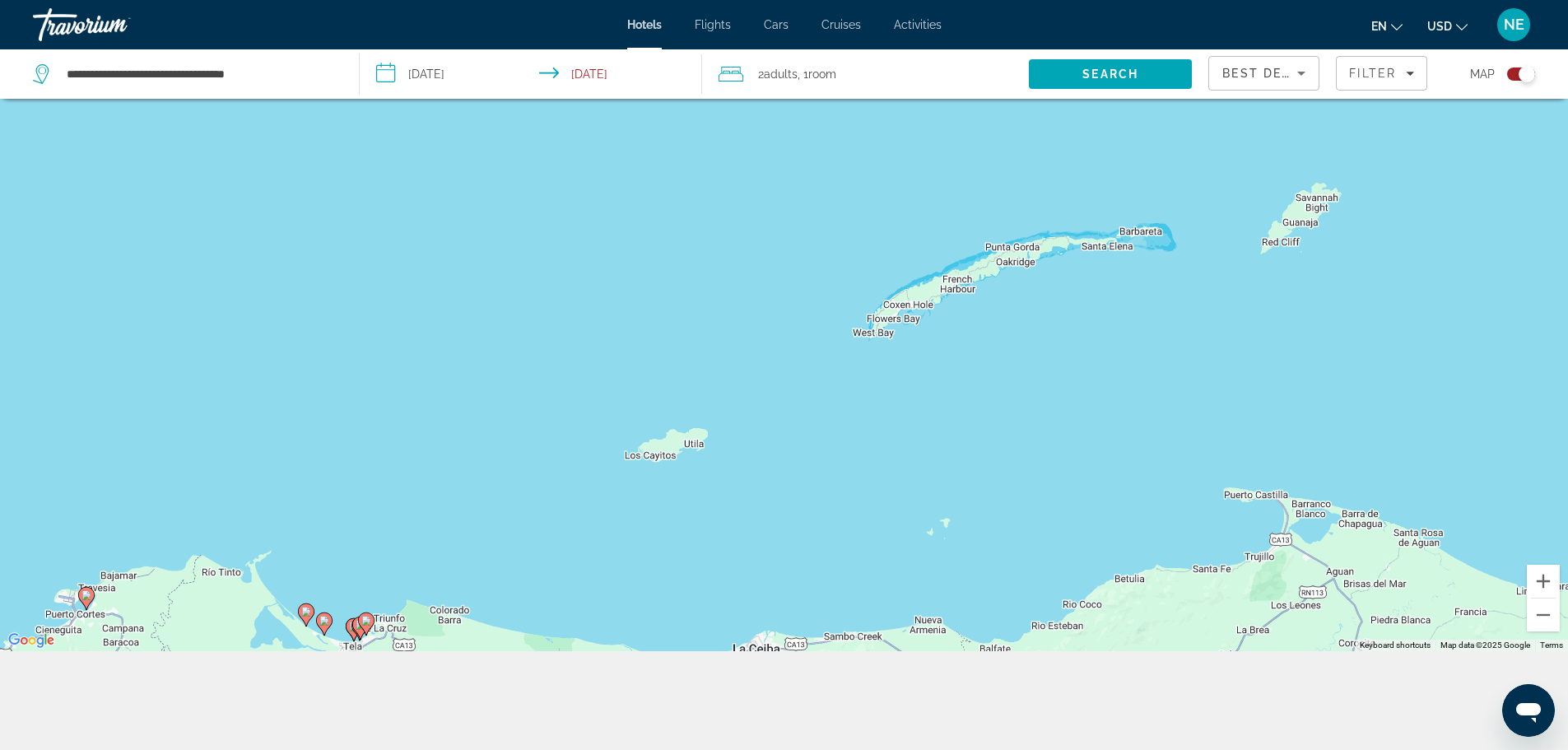
drag, startPoint x: 1372, startPoint y: 437, endPoint x: 879, endPoint y: 564, distance: 509.1
click at [879, 564] on div "To activate drag with keyboard, press Alt + Enter. Once in keyboard drag state,…" at bounding box center [784, 276] width 1568 height 750
click at [1539, 564] on button "Zoom in" at bounding box center [1543, 581] width 33 height 32
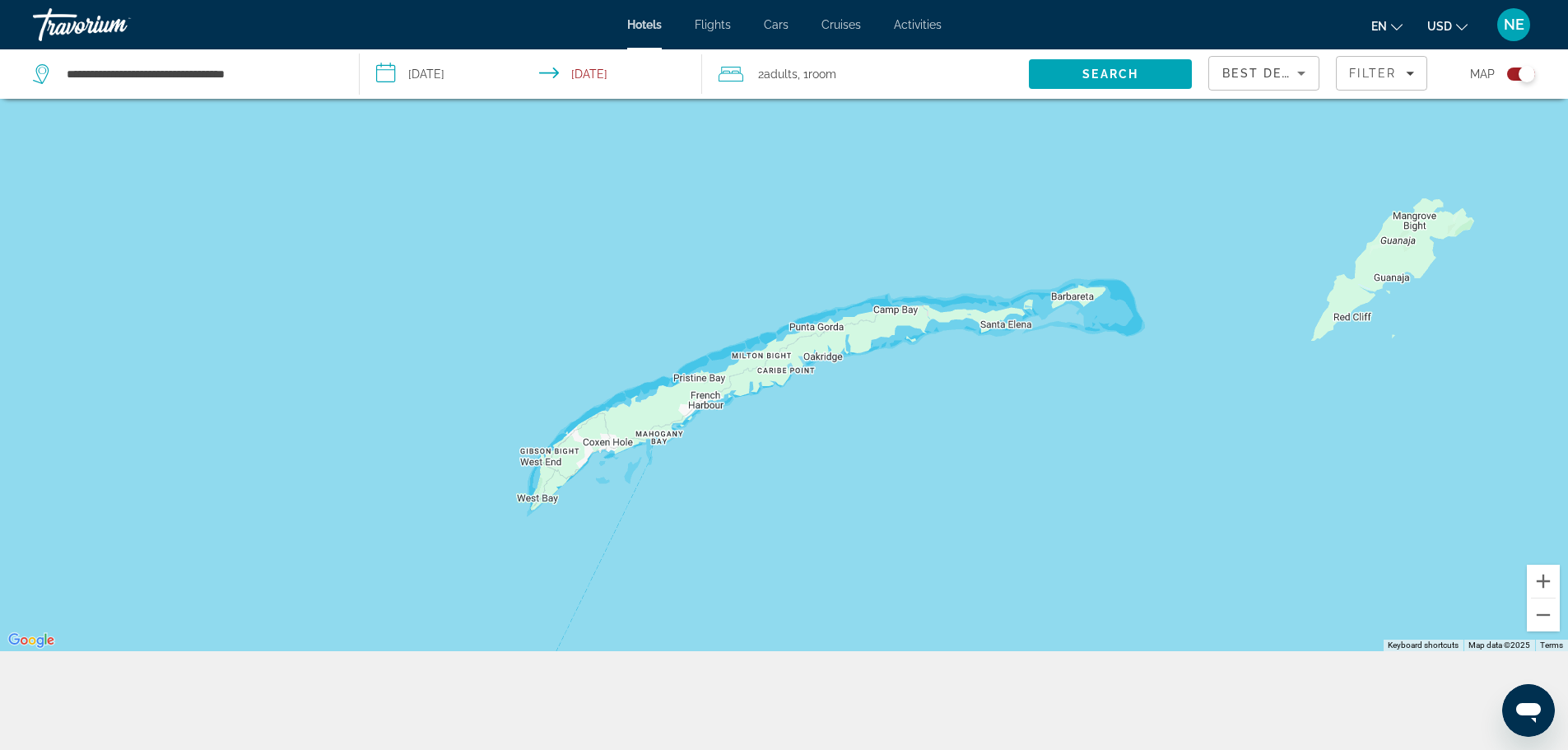
drag, startPoint x: 1246, startPoint y: 427, endPoint x: 813, endPoint y: 534, distance: 446.0
click at [813, 534] on div "Main content" at bounding box center [784, 276] width 1568 height 750
click at [1544, 564] on button "Zoom in" at bounding box center [1543, 581] width 33 height 32
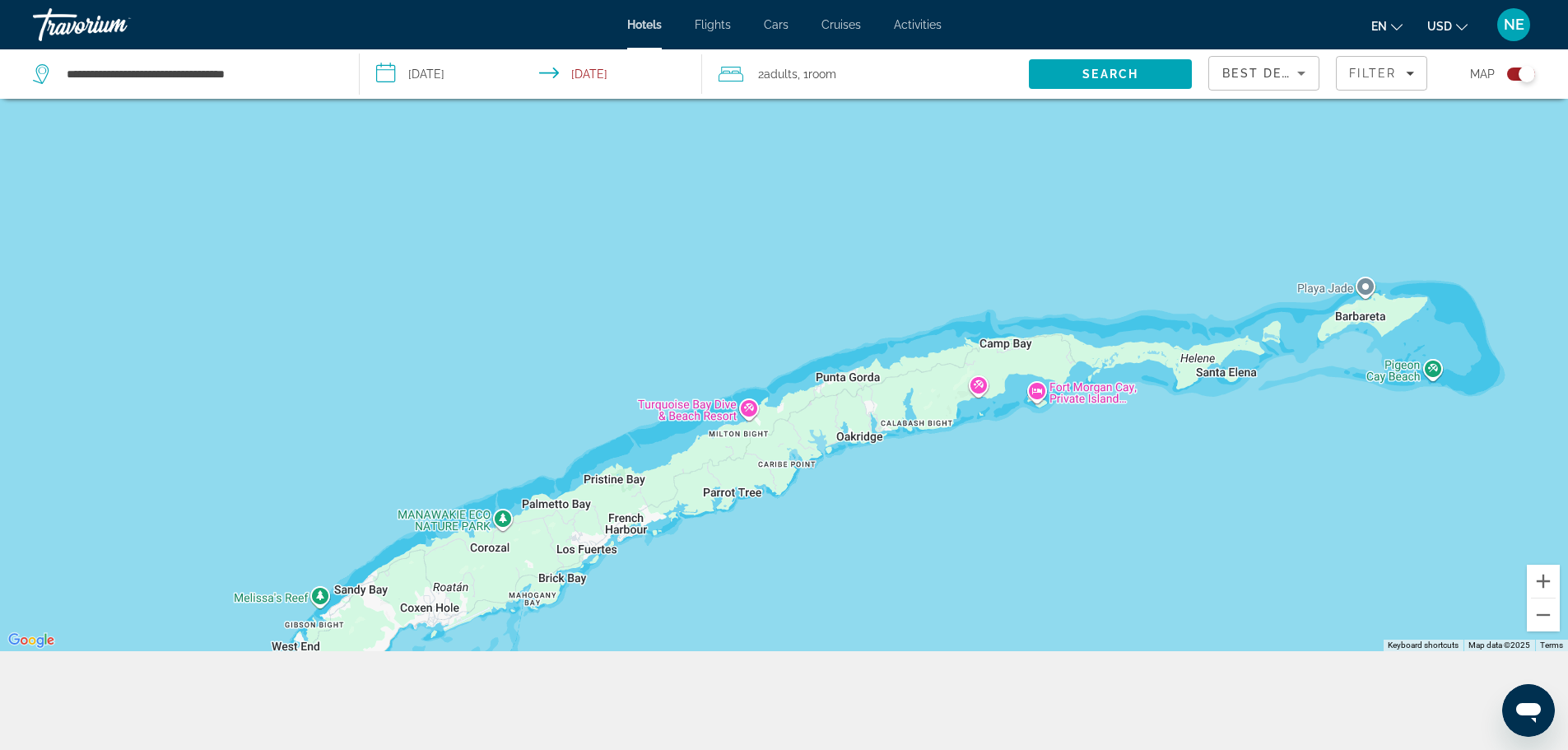
click at [1043, 368] on div "Main content" at bounding box center [784, 276] width 1568 height 750
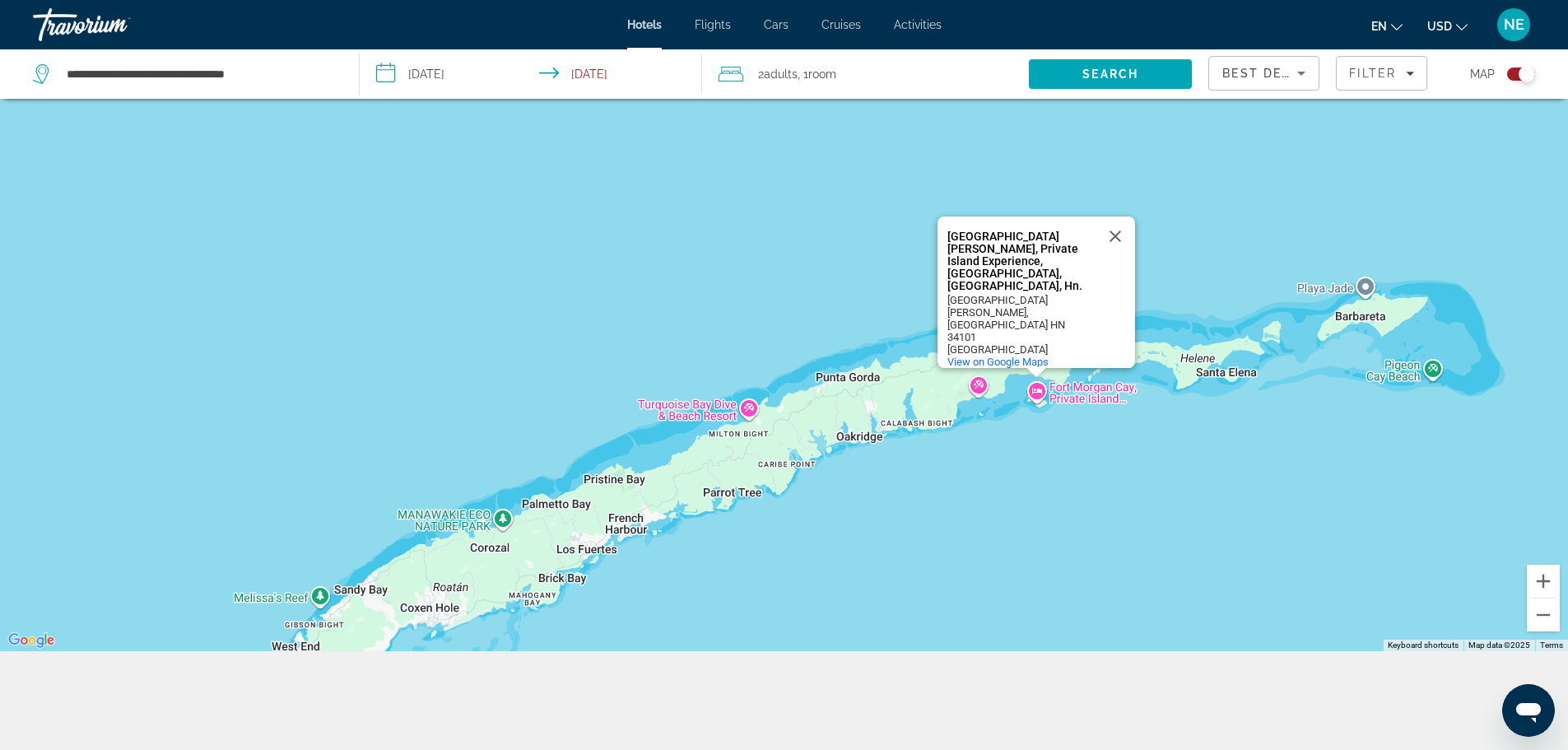
click at [997, 257] on div "[GEOGRAPHIC_DATA][PERSON_NAME], Private Island Experience, [GEOGRAPHIC_DATA], […" at bounding box center [1021, 261] width 148 height 62
click at [1051, 251] on div "[GEOGRAPHIC_DATA][PERSON_NAME], Private Island Experience, [GEOGRAPHIC_DATA], […" at bounding box center [1021, 261] width 148 height 62
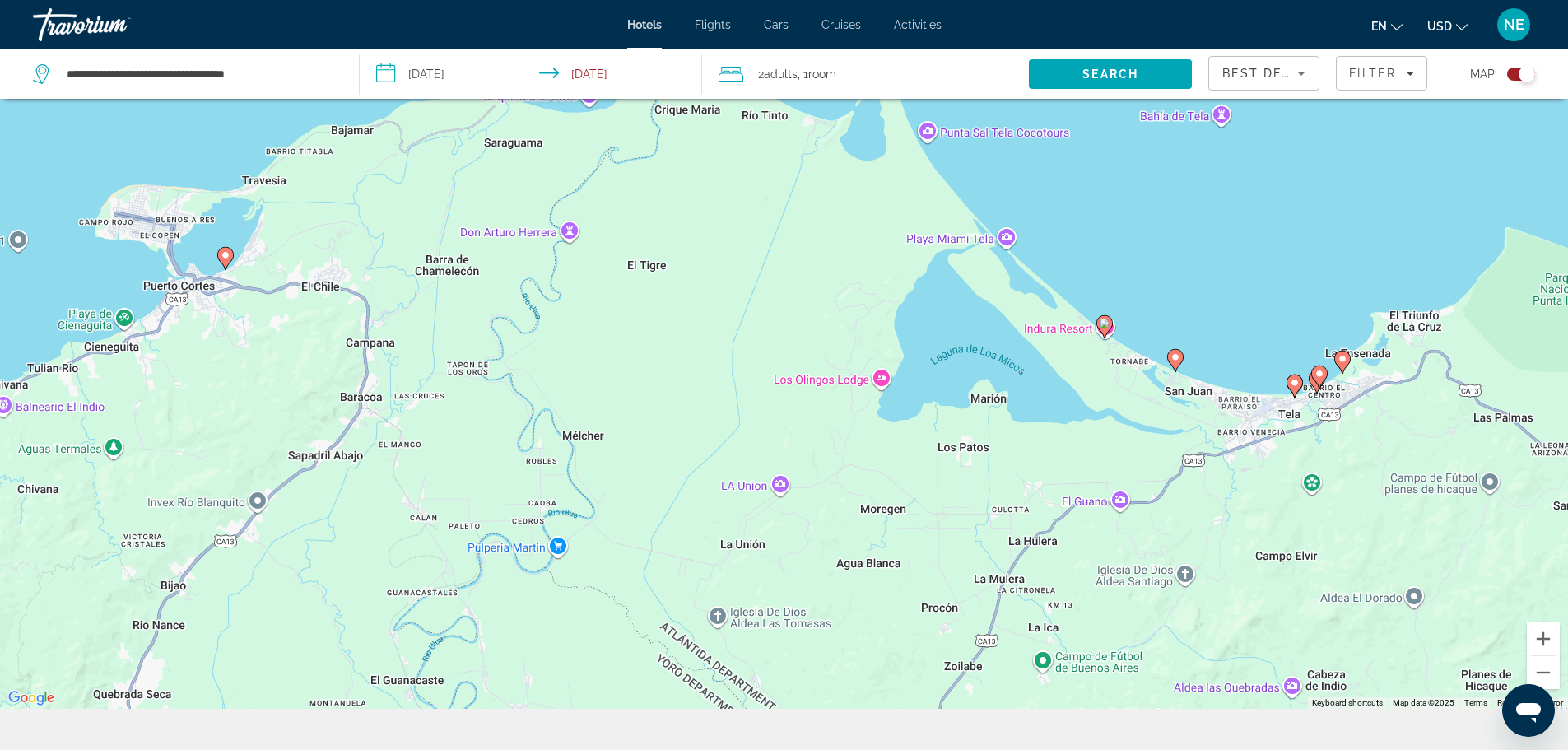
scroll to position [247, 0]
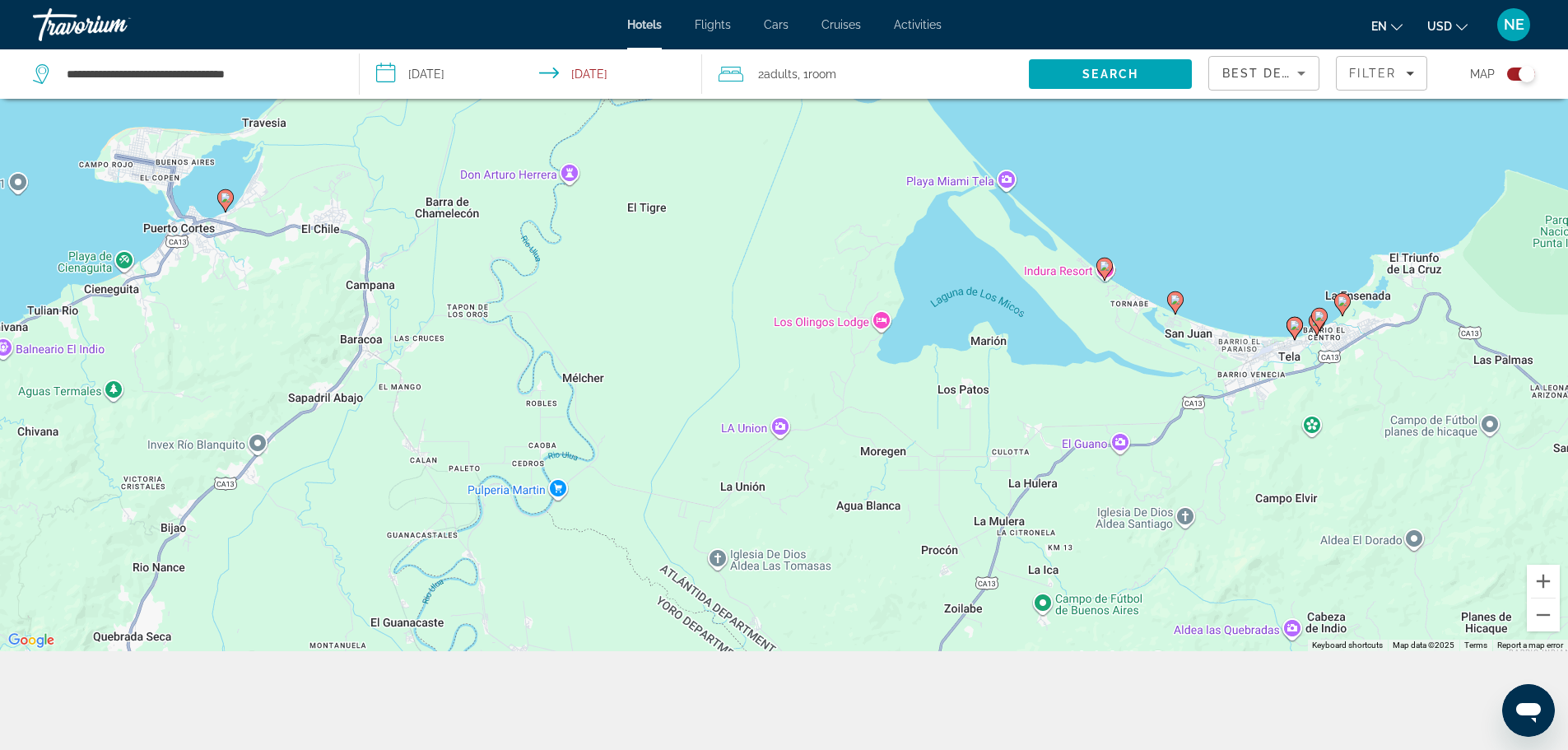
click at [1495, 81] on button "Toggle map" at bounding box center [1515, 74] width 40 height 15
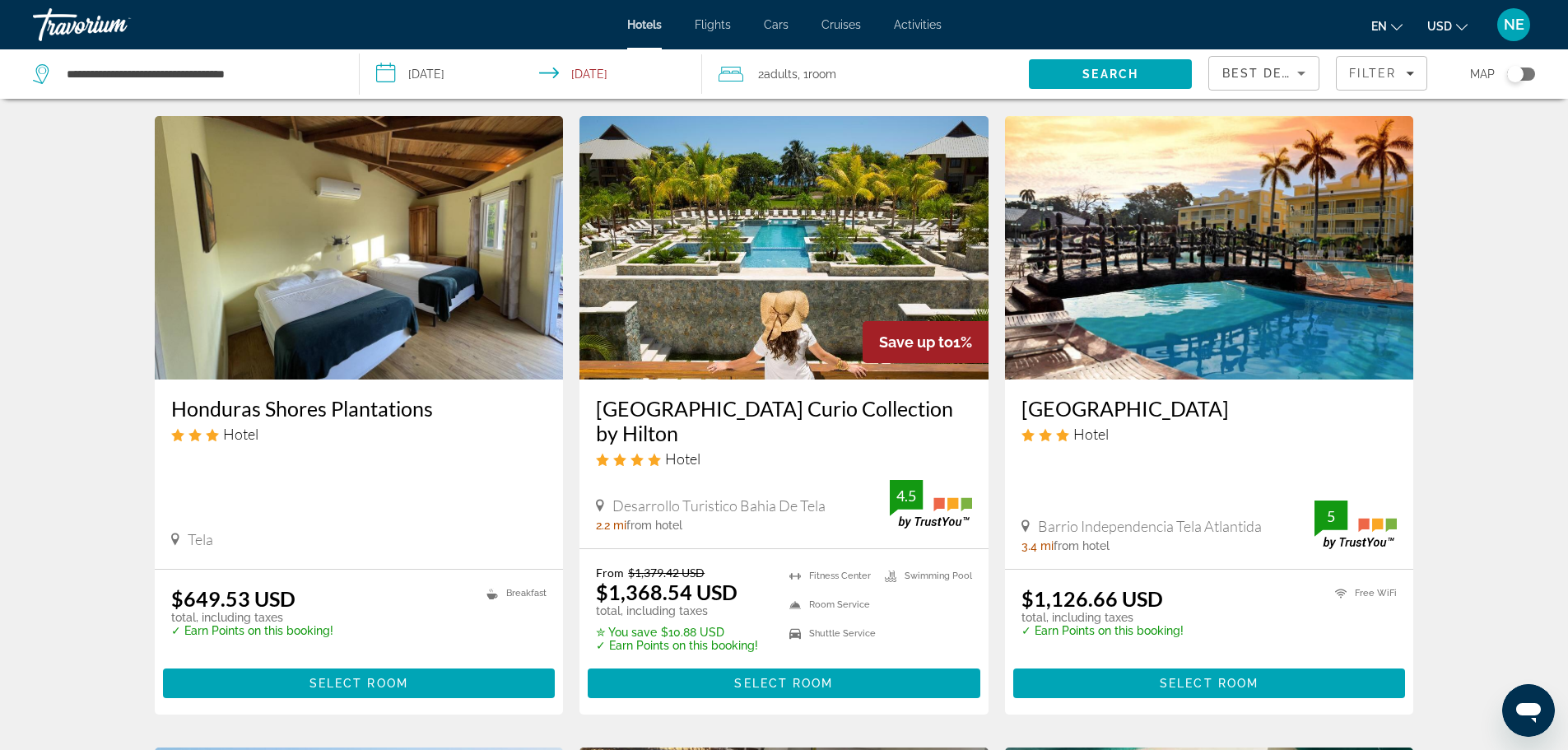
scroll to position [0, 0]
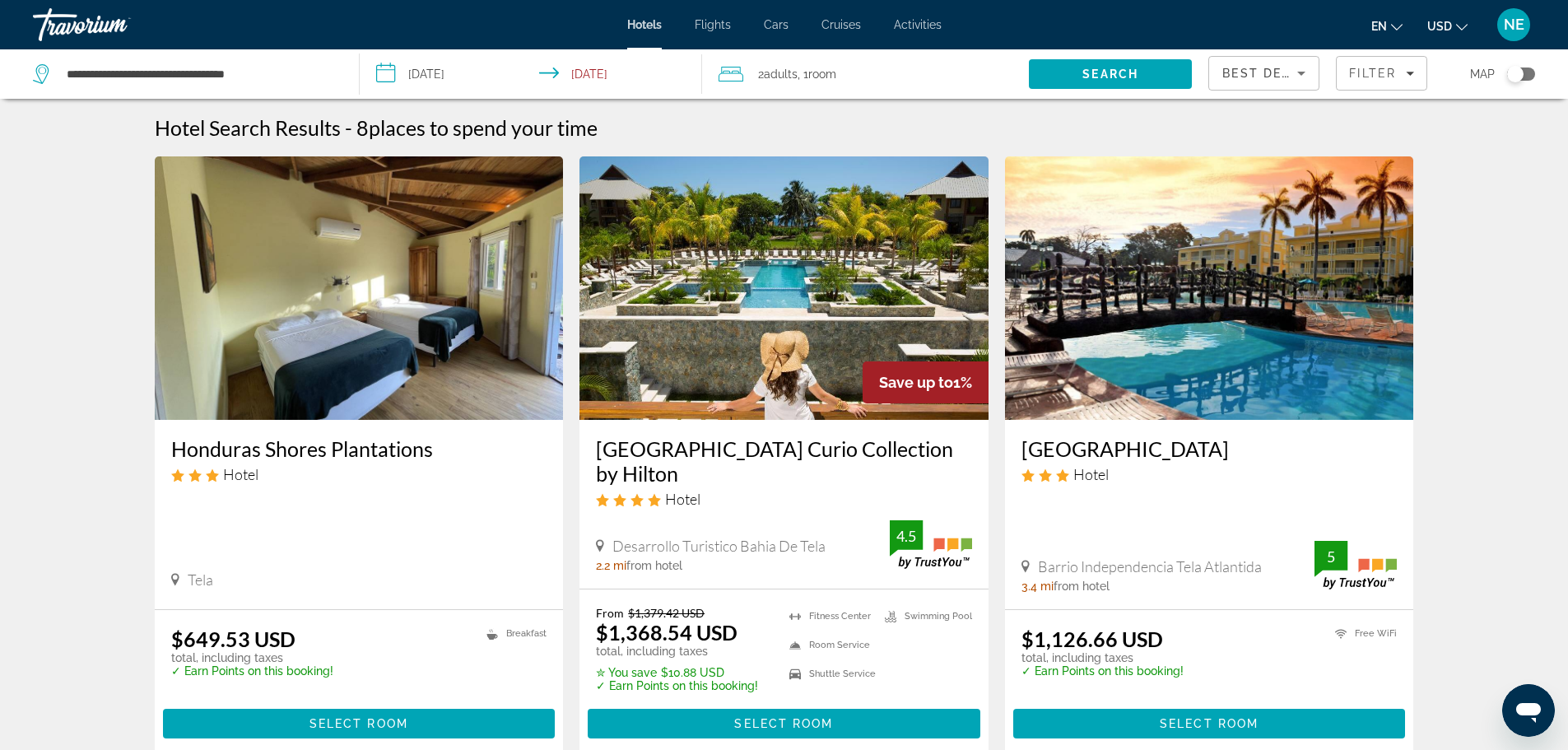
click at [853, 325] on img "Main content" at bounding box center [784, 288] width 409 height 263
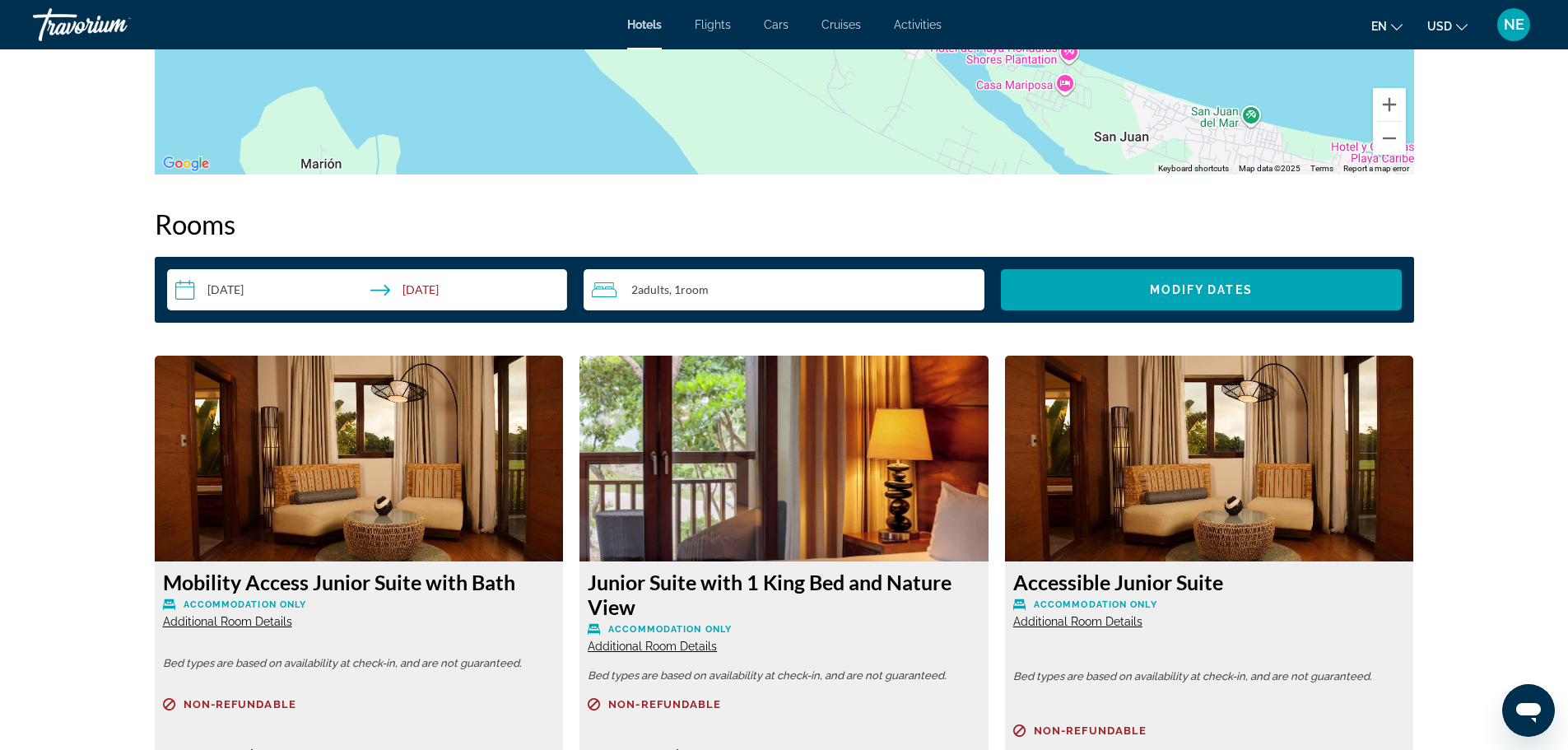
scroll to position [1915, 0]
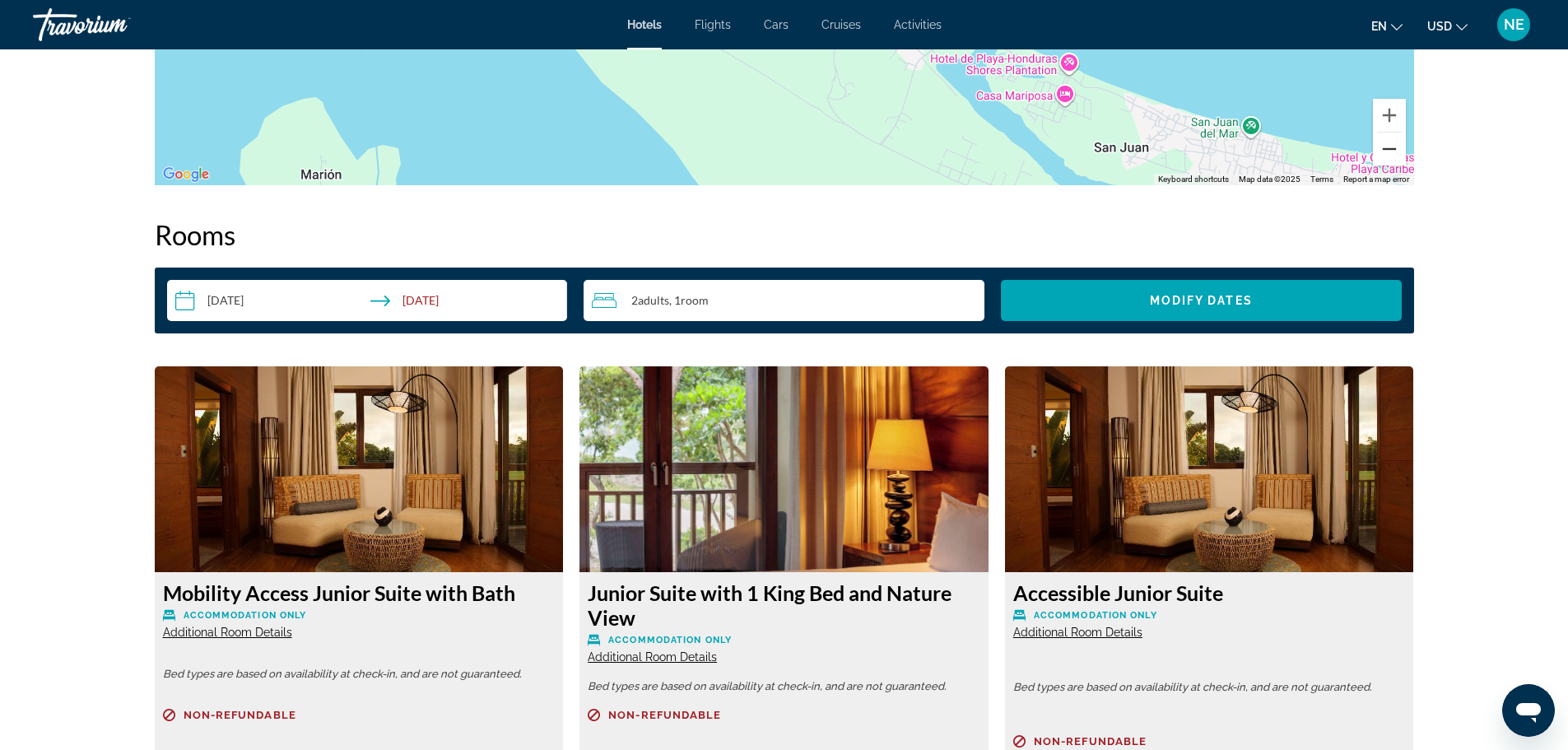
click at [1406, 165] on button "Zoom out" at bounding box center [1389, 149] width 33 height 32
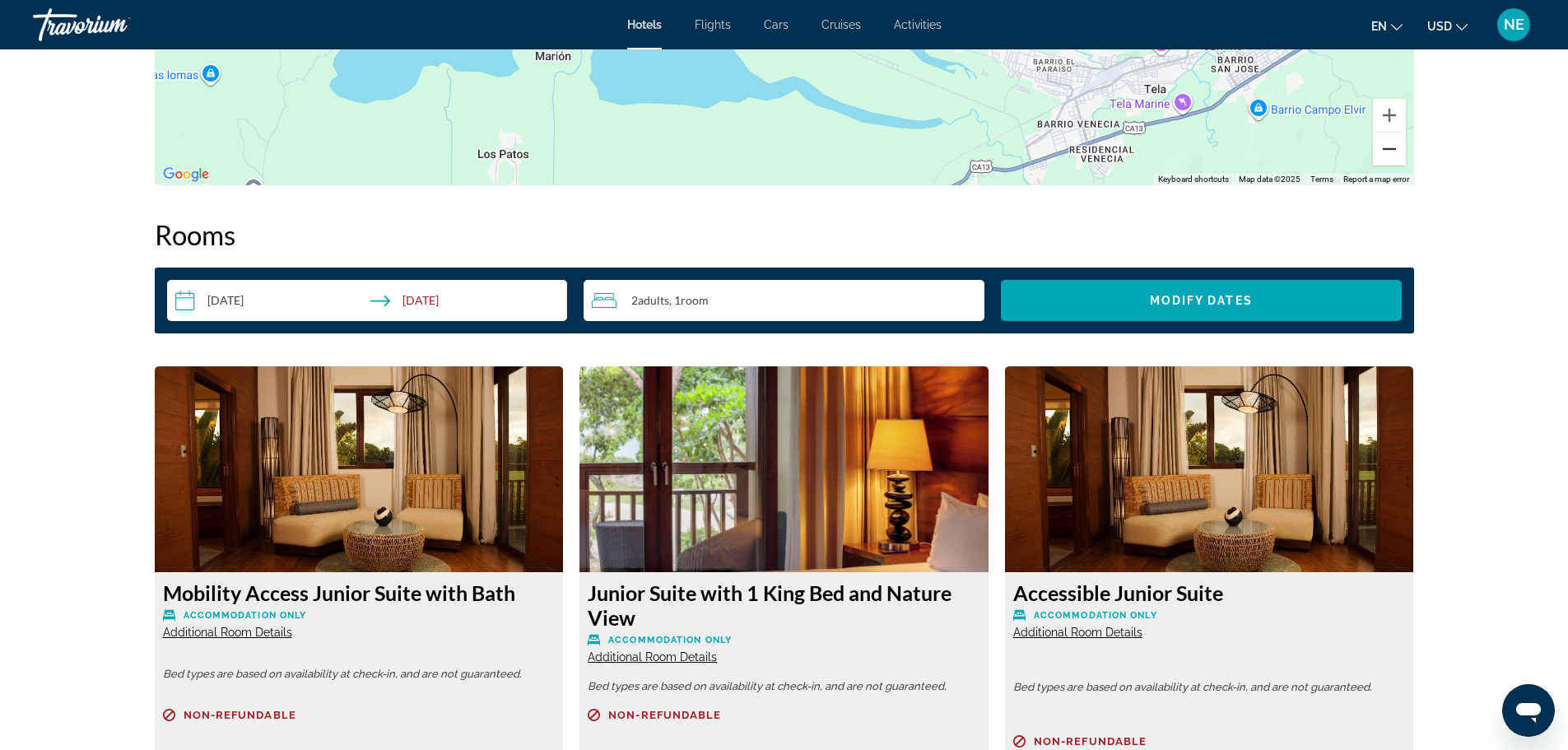
click at [1406, 165] on button "Zoom out" at bounding box center [1389, 149] width 33 height 32
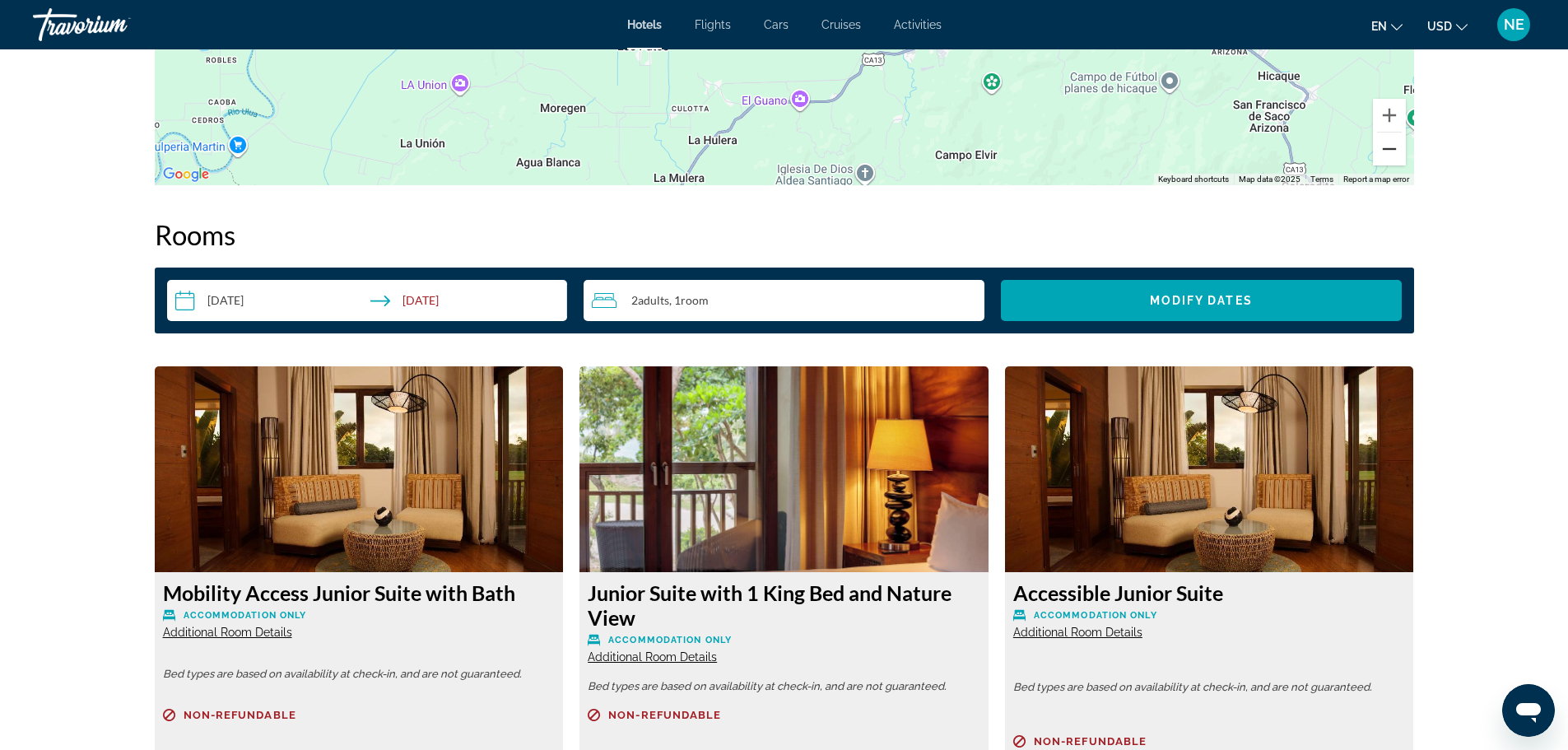
click at [1406, 165] on button "Zoom out" at bounding box center [1389, 149] width 33 height 32
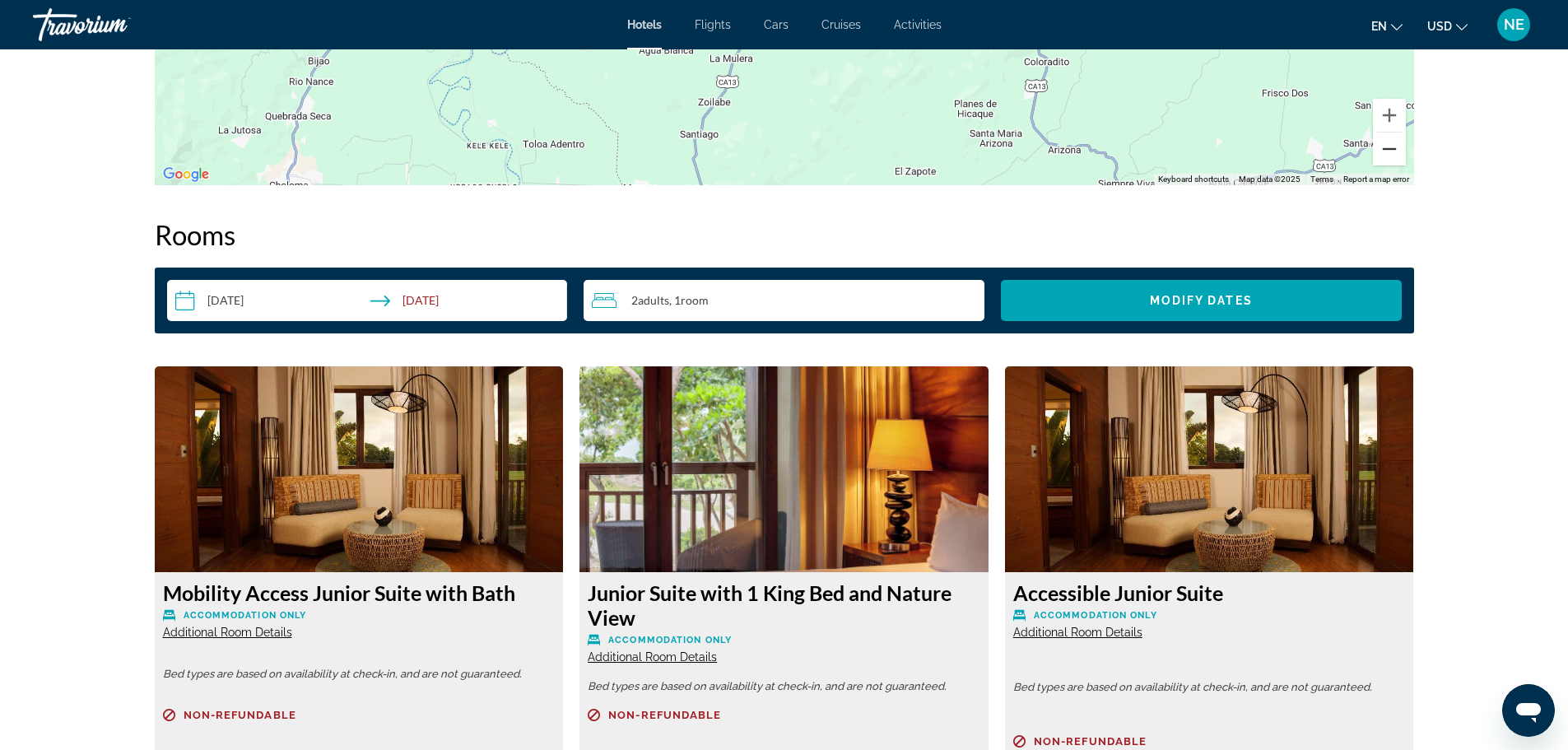
click at [1406, 165] on button "Zoom out" at bounding box center [1389, 149] width 33 height 32
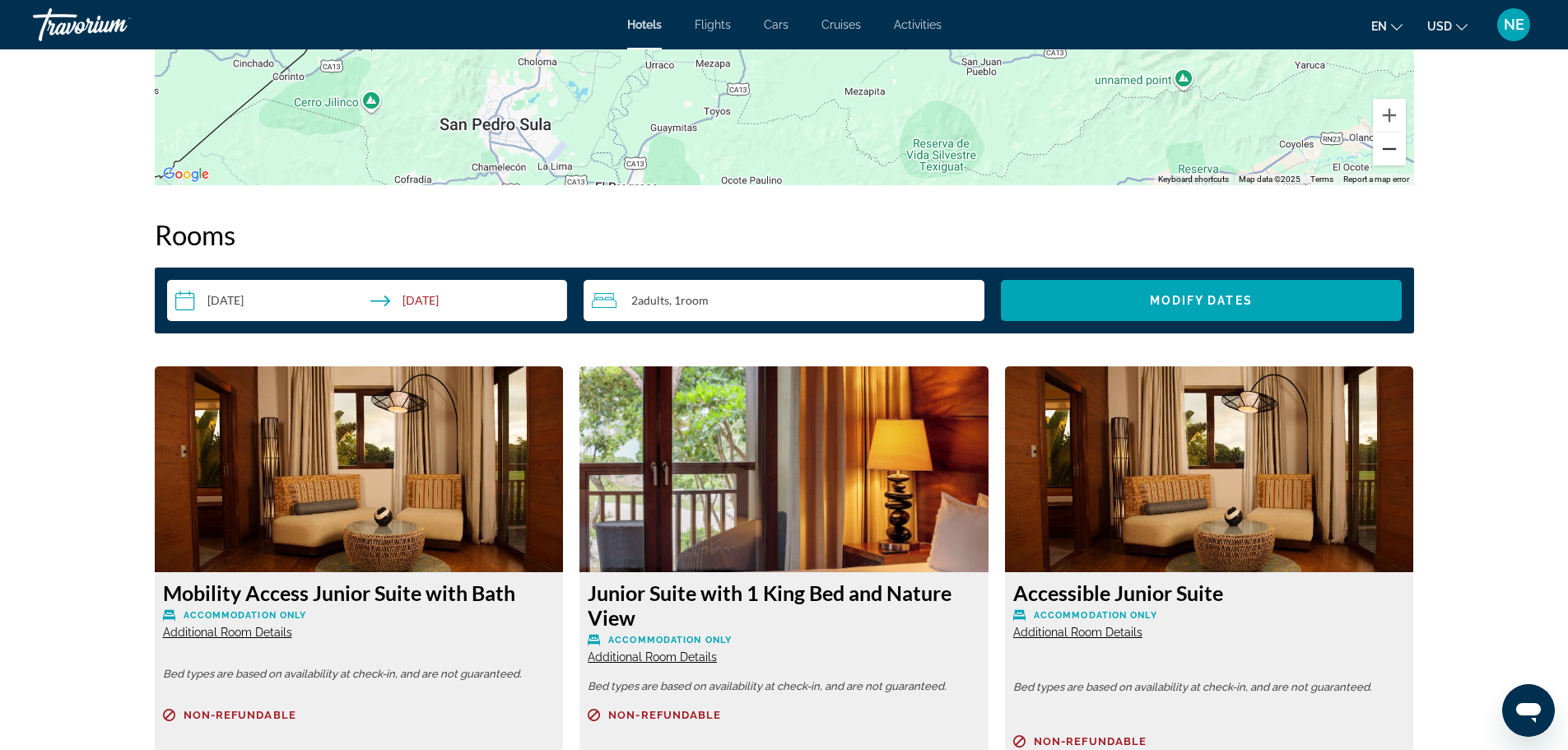
click at [1406, 165] on button "Zoom out" at bounding box center [1389, 149] width 33 height 32
